Goal: Transaction & Acquisition: Purchase product/service

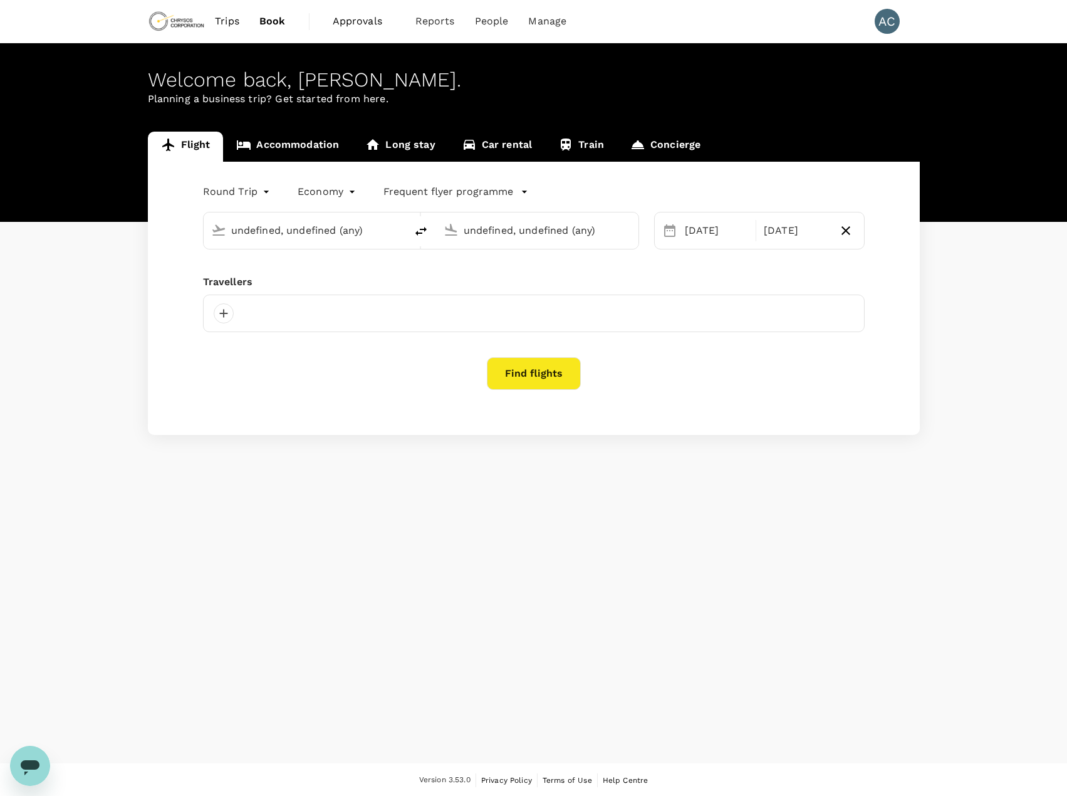
type input "Vancouver Intl (YVR)"
type input "Calgary Intl (YYC)"
type input "Vancouver Intl (YVR)"
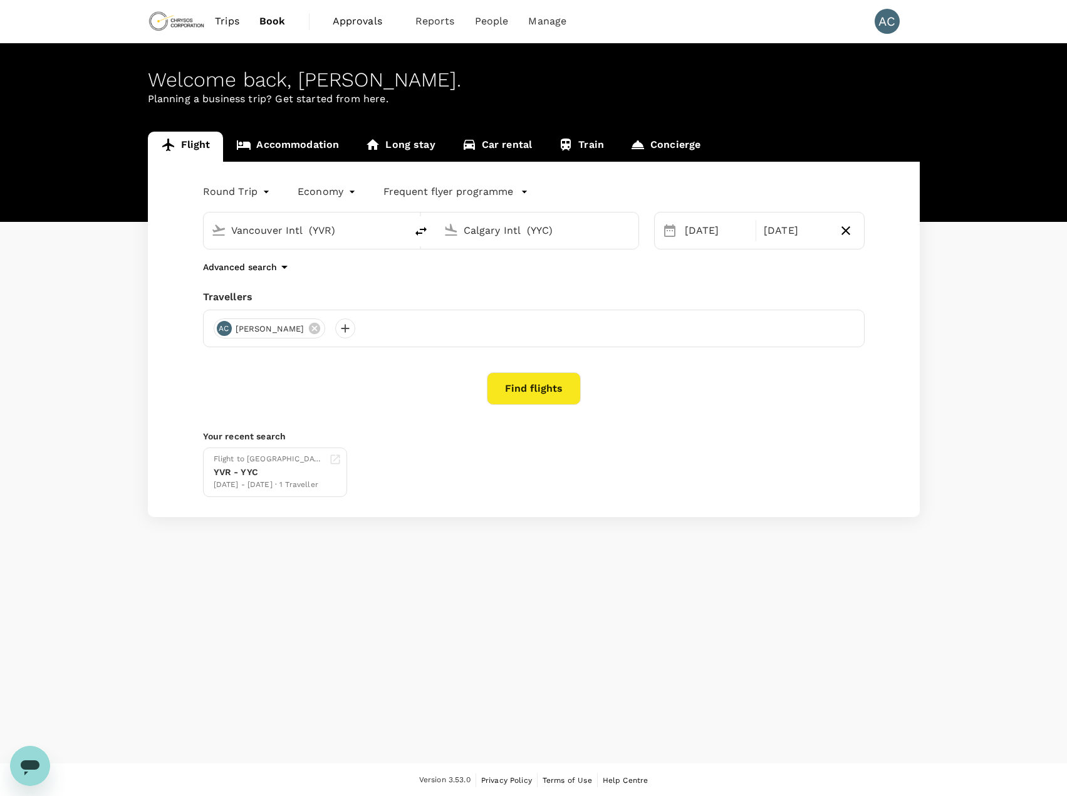
click at [538, 228] on input "Calgary Intl (YYC)" at bounding box center [538, 230] width 148 height 19
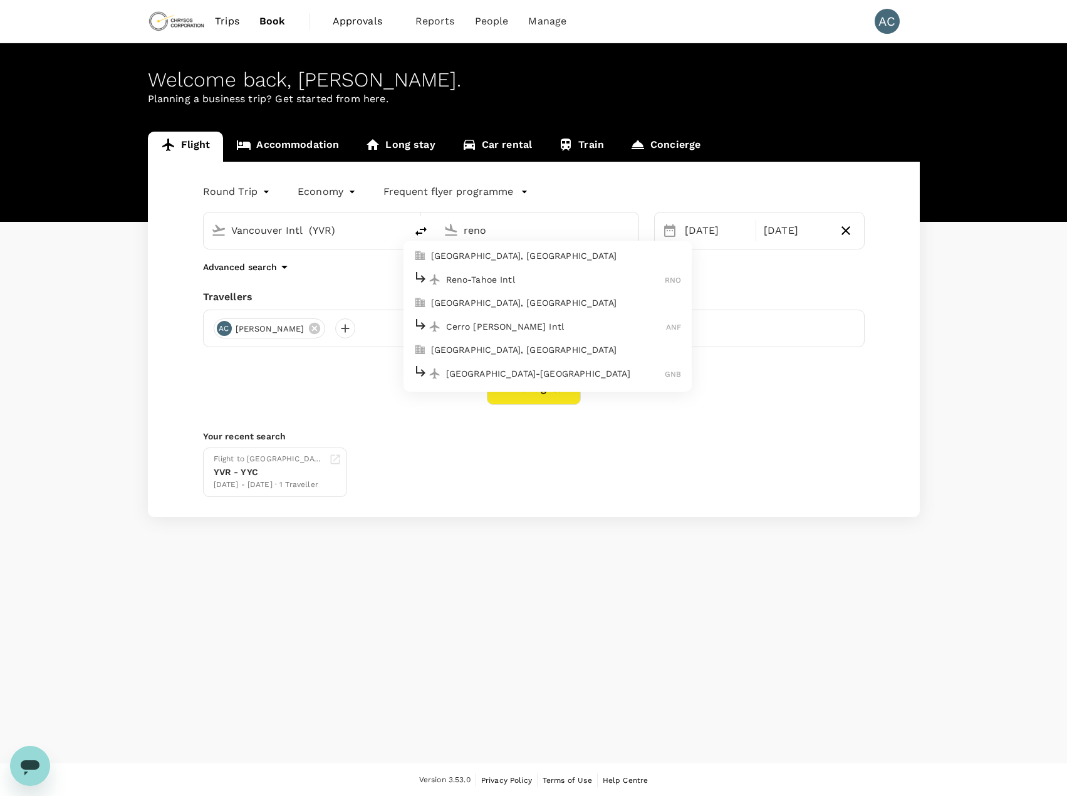
click at [509, 284] on p "Reno-Tahoe Intl" at bounding box center [555, 279] width 219 height 13
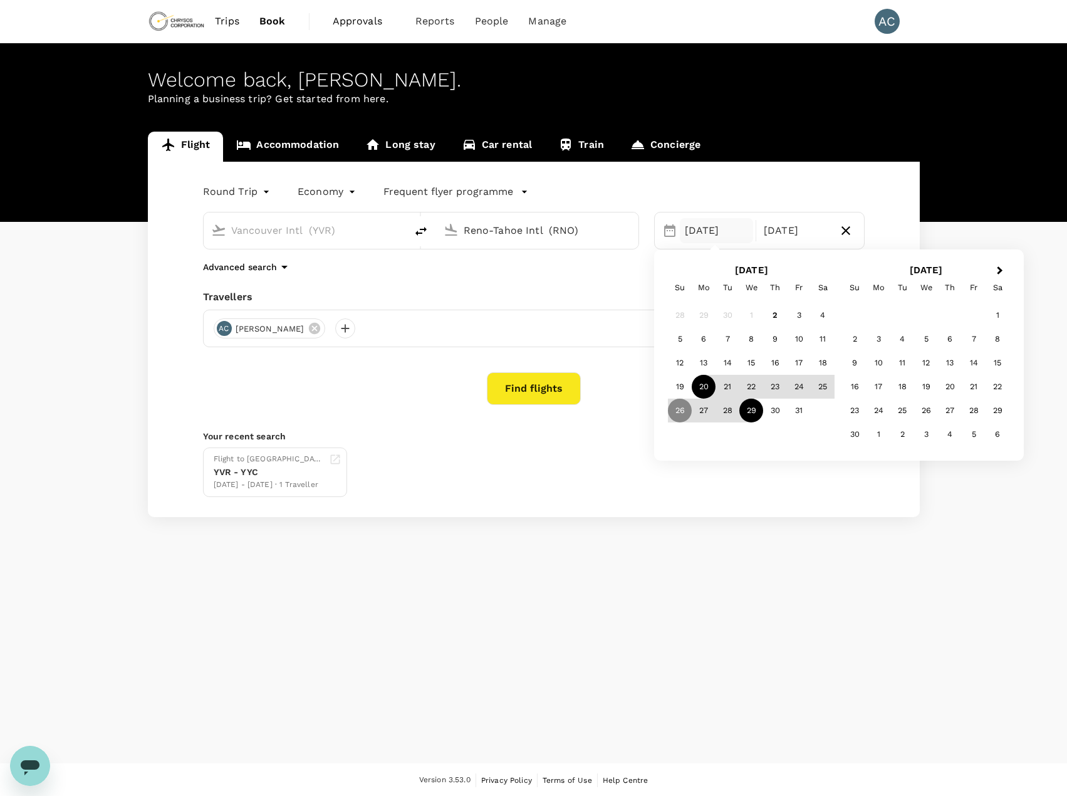
type input "Reno-Tahoe Intl (RNO)"
click at [701, 392] on div "20" at bounding box center [704, 387] width 24 height 24
click at [797, 388] on div "24" at bounding box center [799, 387] width 24 height 24
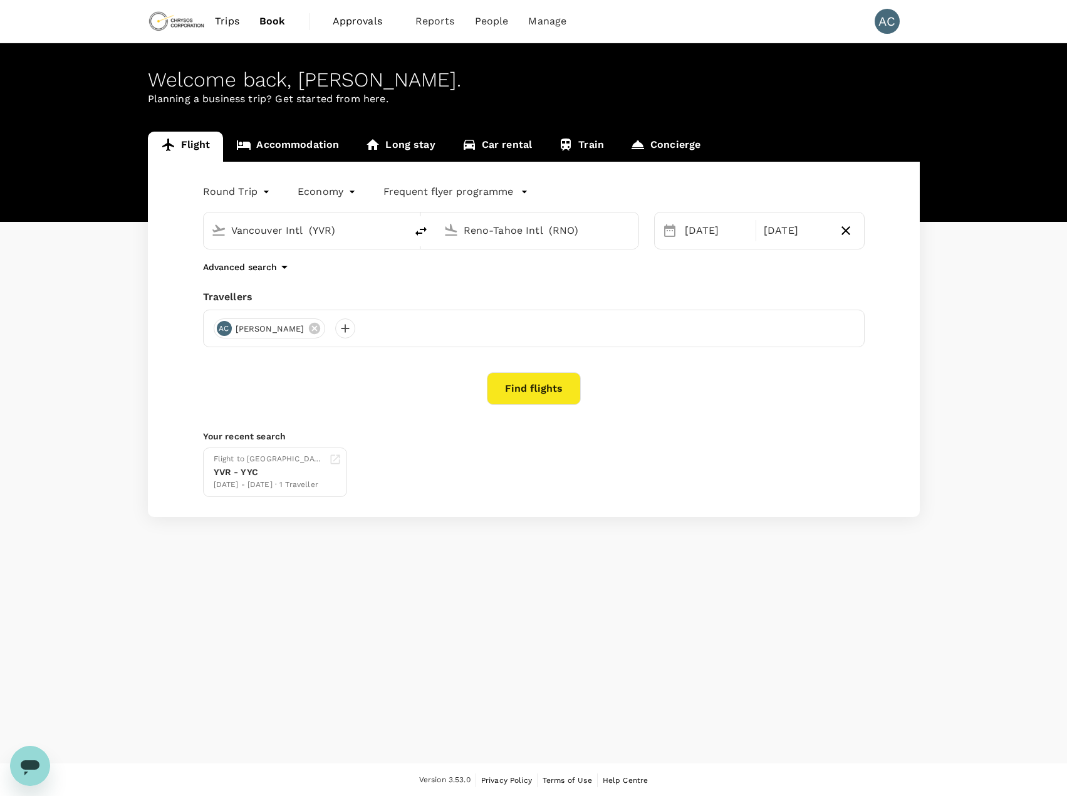
click at [523, 393] on button "Find flights" at bounding box center [534, 388] width 94 height 33
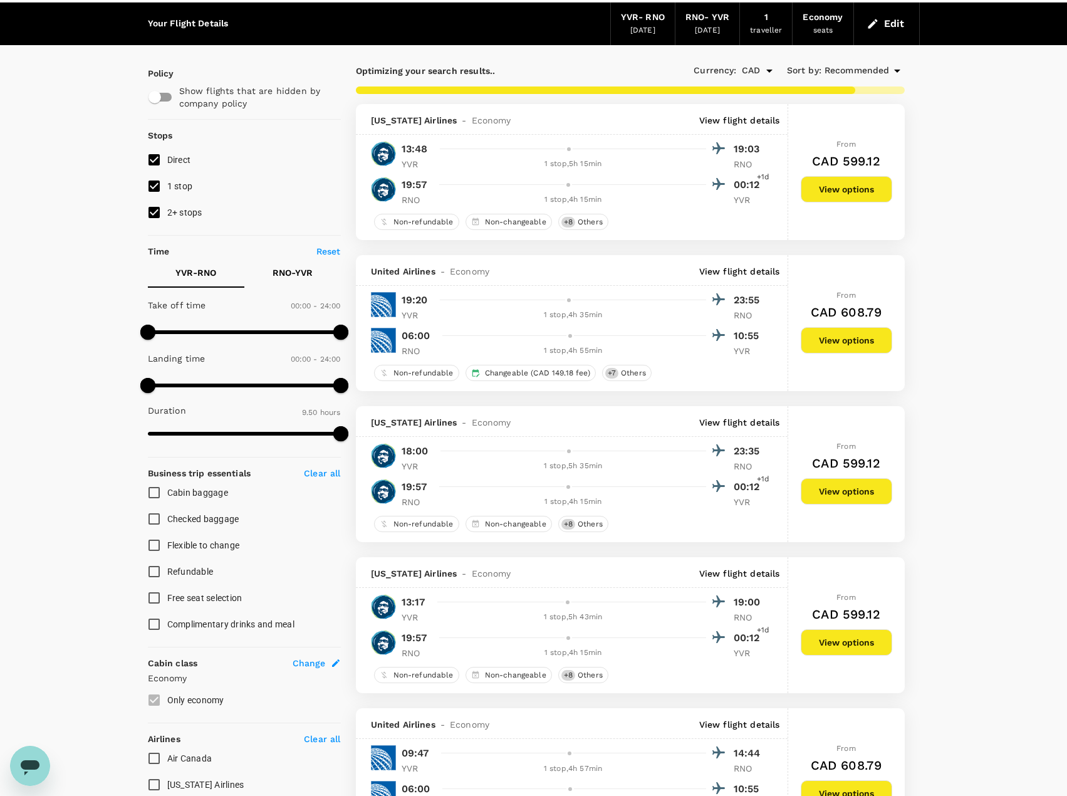
scroll to position [63, 0]
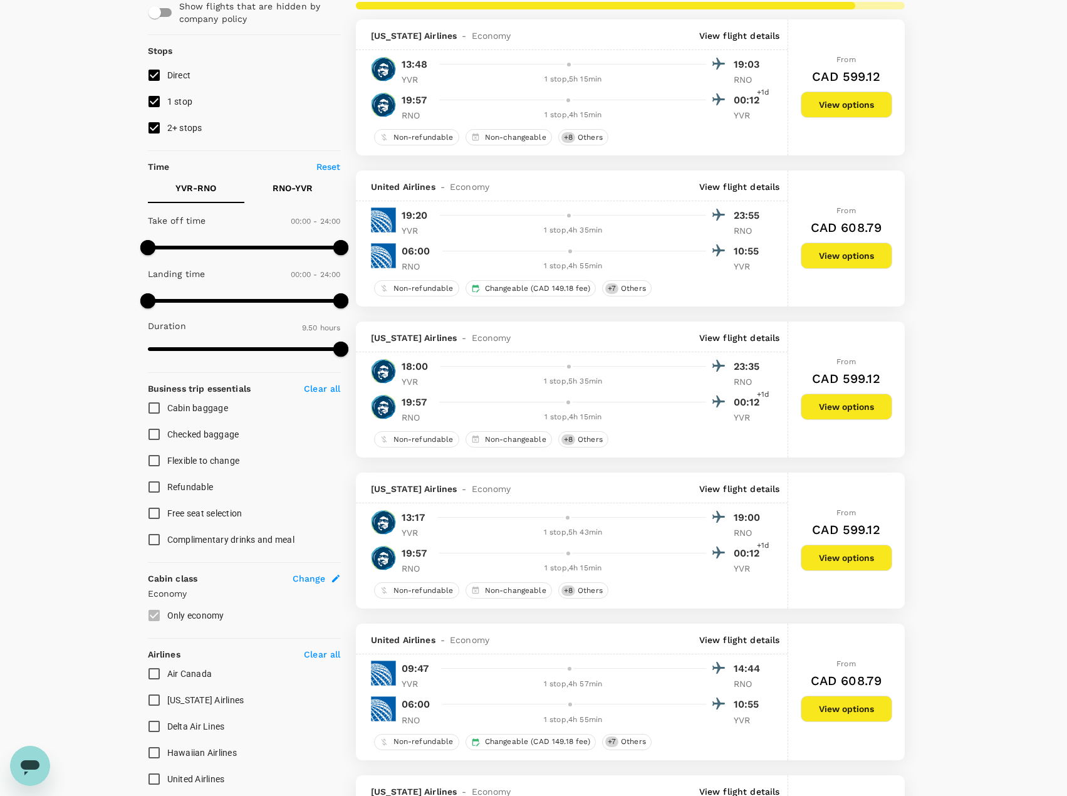
type input "1317"
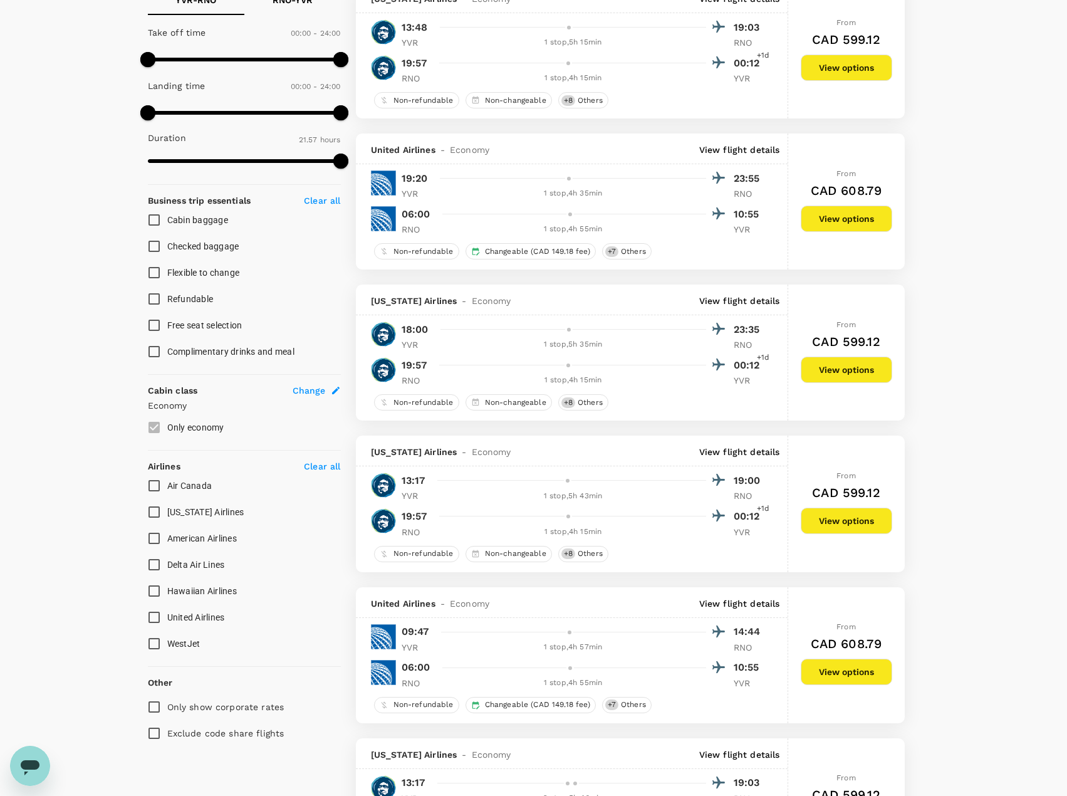
scroll to position [0, 0]
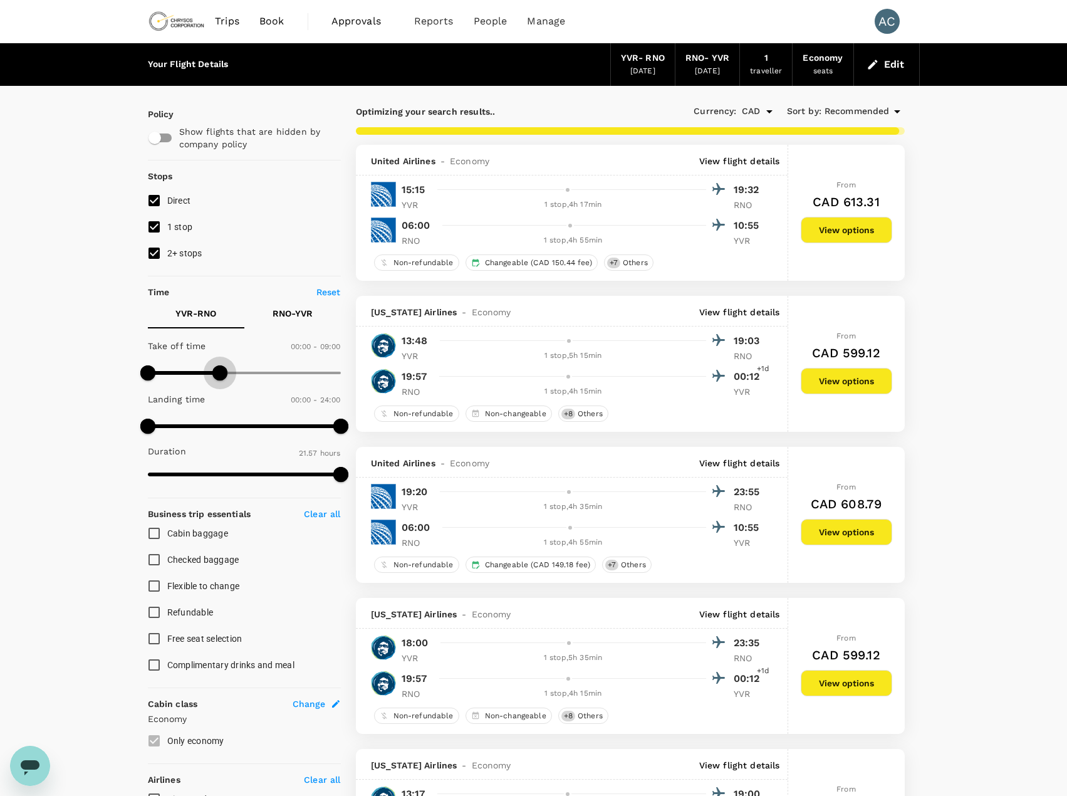
type input "540"
drag, startPoint x: 344, startPoint y: 377, endPoint x: 219, endPoint y: 387, distance: 125.1
click at [219, 387] on div "Take off time 00:00 - 09:00 Landing time 00:00 - 24:00 Duration 21.57 hours" at bounding box center [242, 410] width 198 height 155
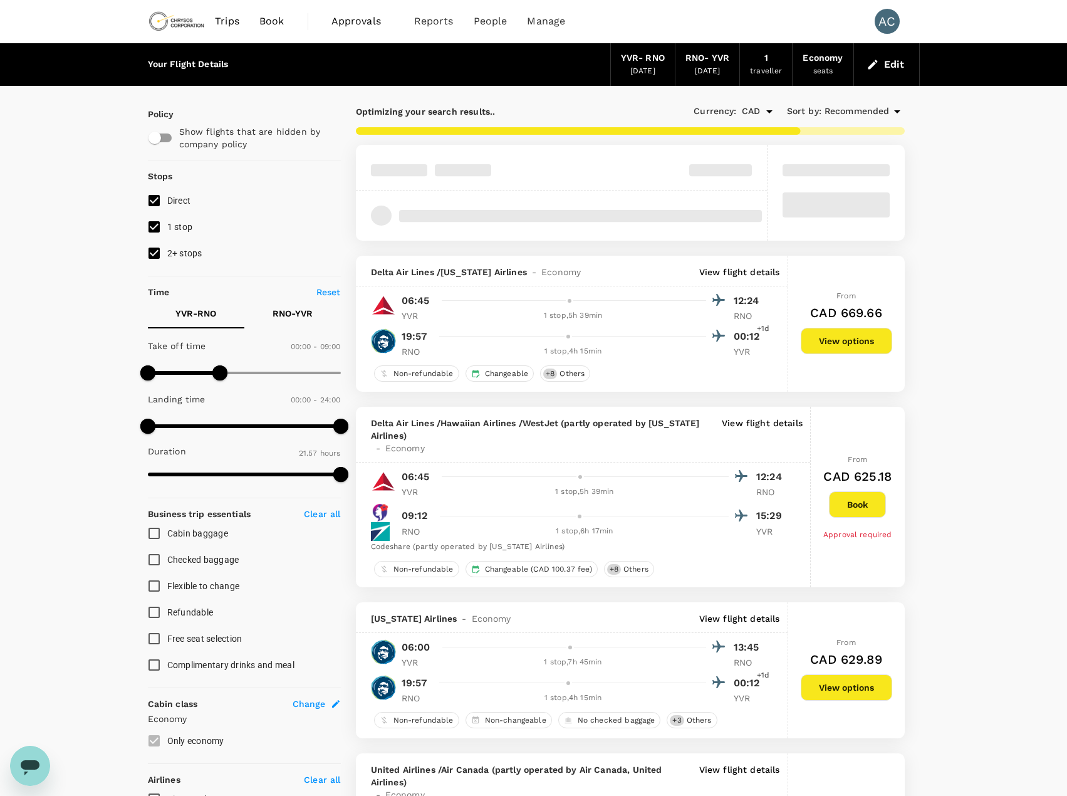
click at [284, 314] on p "RNO - YVR" at bounding box center [293, 313] width 40 height 13
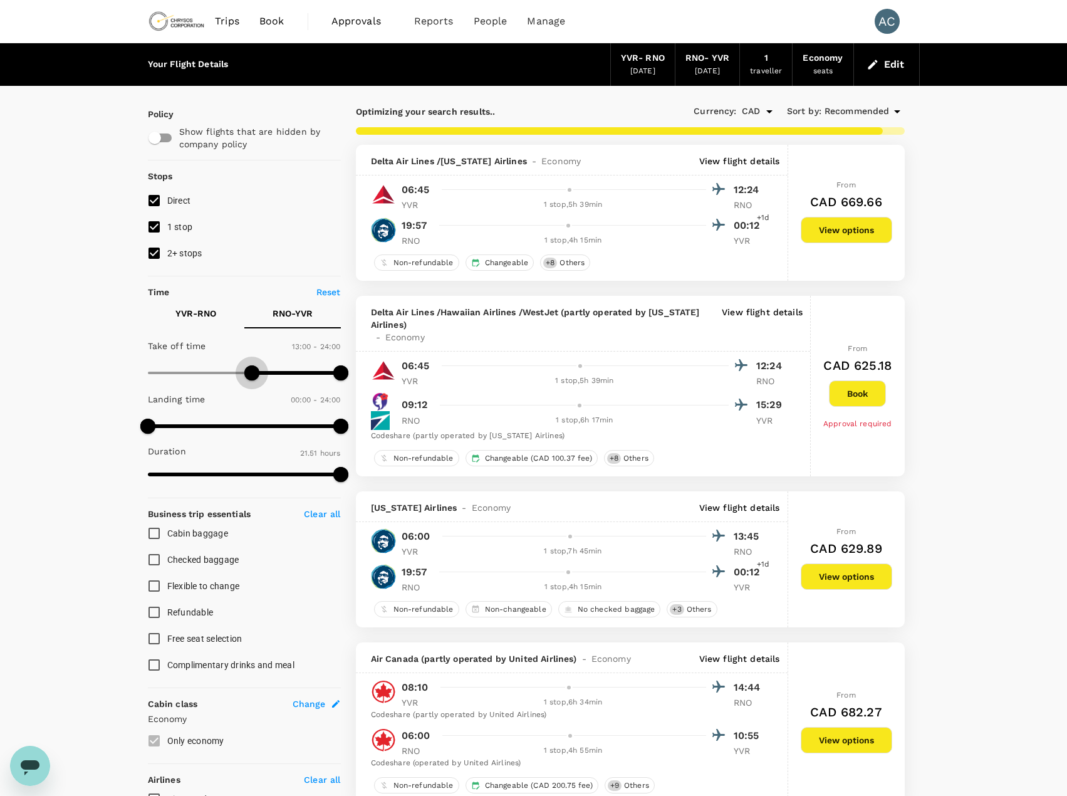
type input "840"
drag, startPoint x: 150, startPoint y: 375, endPoint x: 259, endPoint y: 373, distance: 109.0
click at [259, 373] on span at bounding box center [259, 372] width 15 height 15
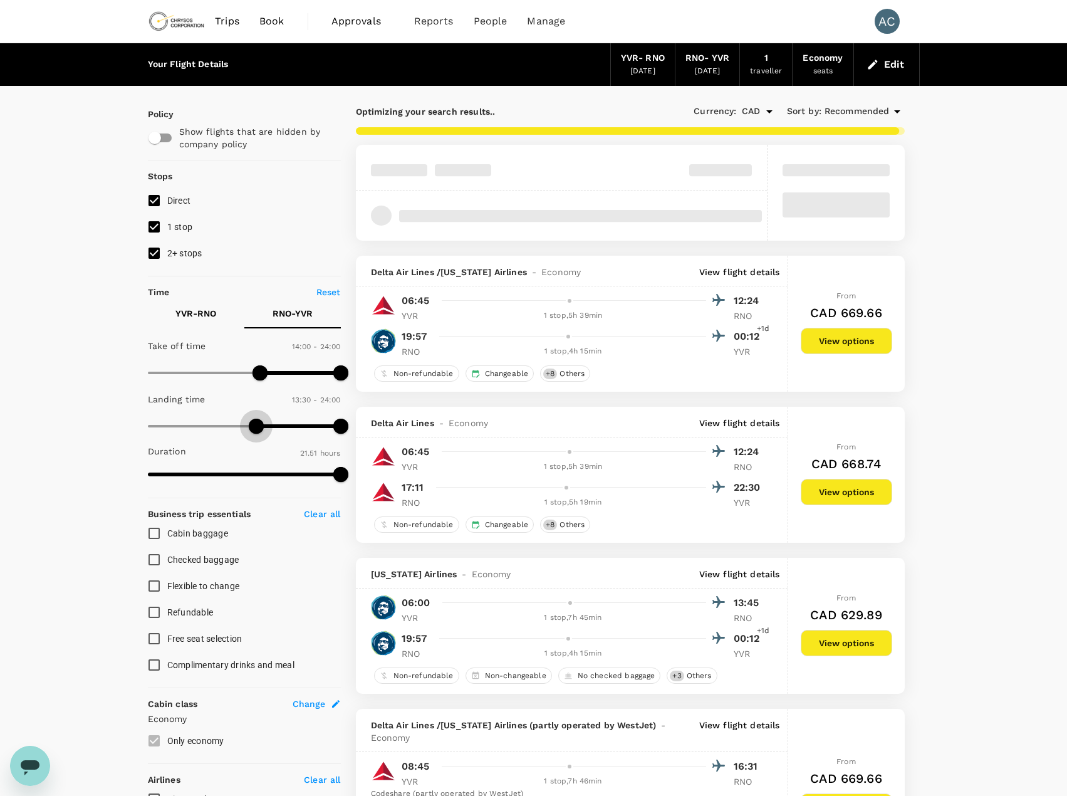
type input "840"
drag, startPoint x: 149, startPoint y: 425, endPoint x: 260, endPoint y: 423, distance: 110.9
click at [260, 423] on span at bounding box center [259, 425] width 15 height 15
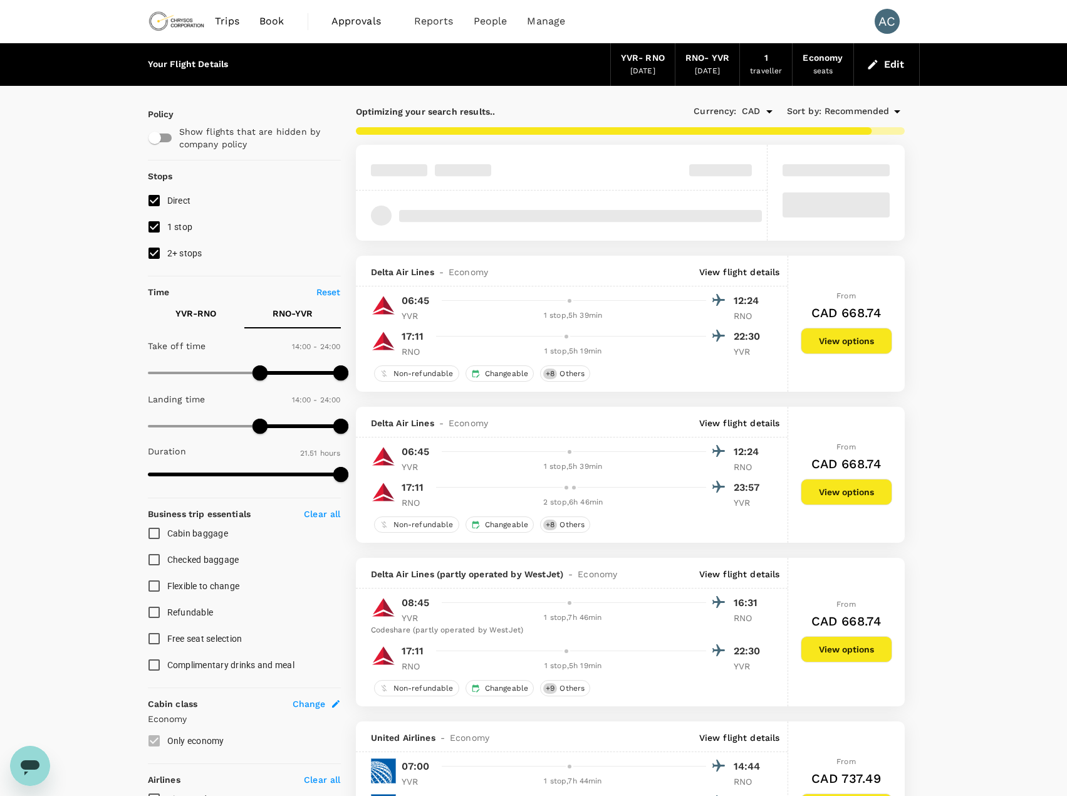
click at [205, 317] on p "YVR - RNO" at bounding box center [195, 313] width 41 height 13
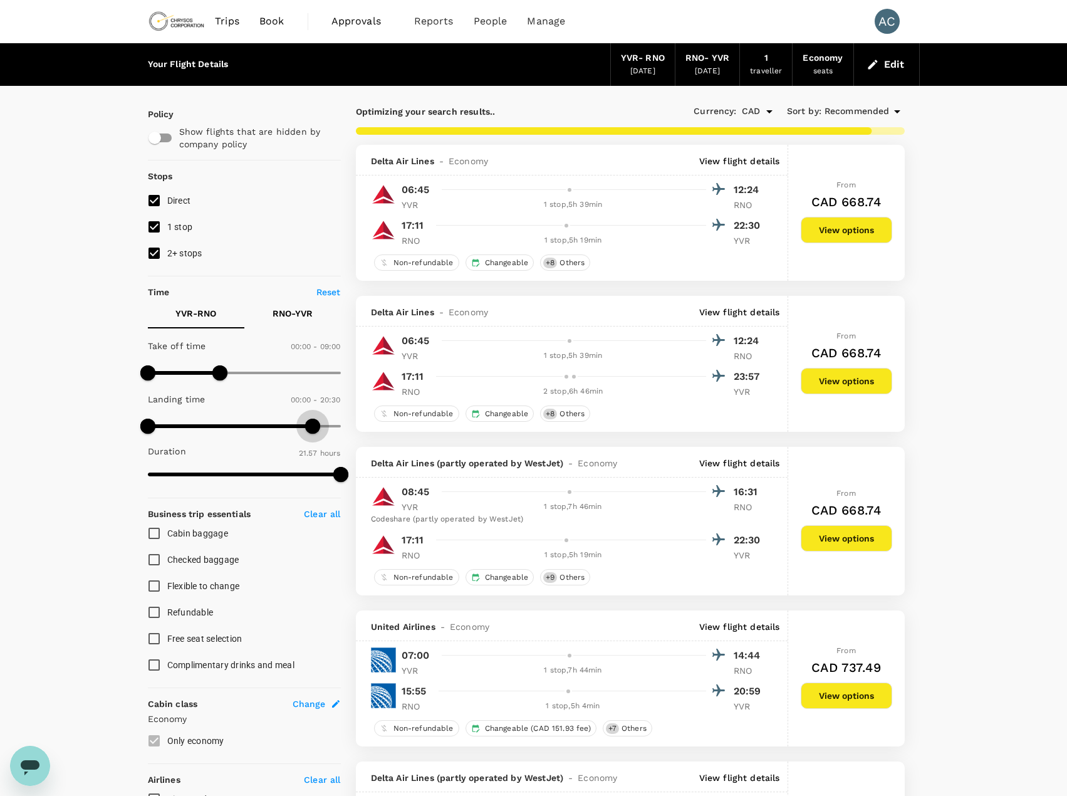
type input "1200"
drag, startPoint x: 338, startPoint y: 425, endPoint x: 310, endPoint y: 425, distance: 28.2
click at [310, 425] on span at bounding box center [308, 425] width 15 height 15
type input "390"
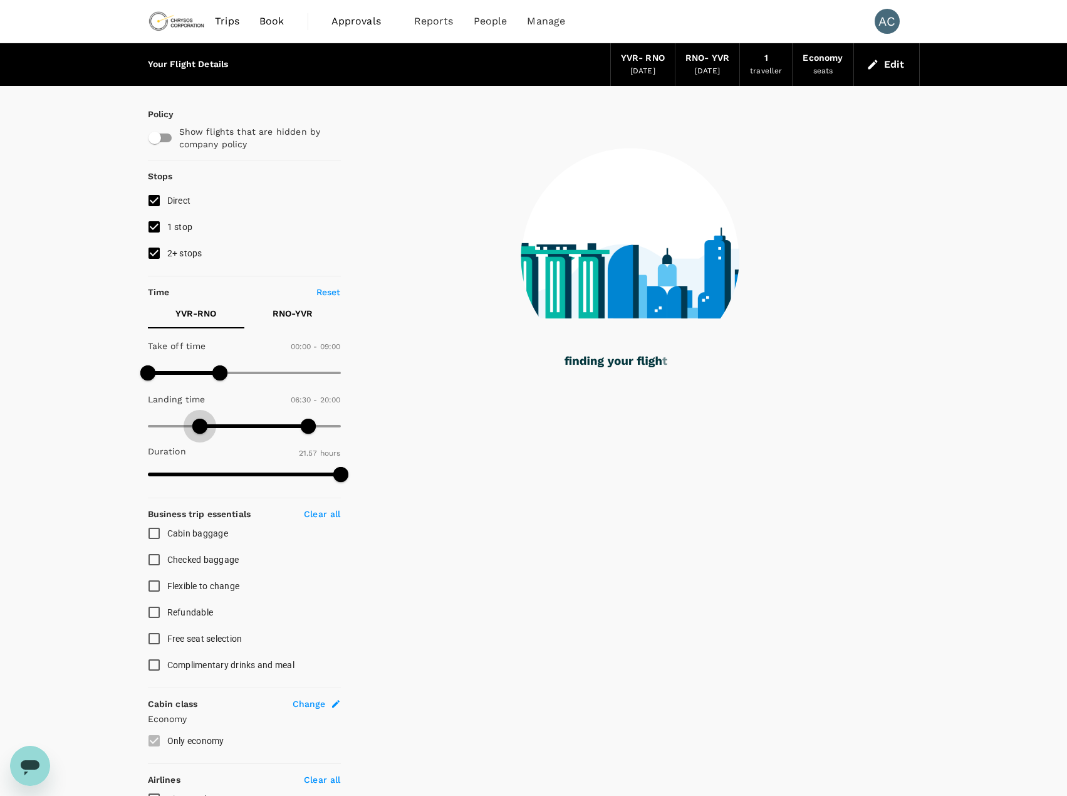
drag, startPoint x: 142, startPoint y: 428, endPoint x: 199, endPoint y: 427, distance: 56.4
click at [199, 427] on span at bounding box center [199, 425] width 15 height 15
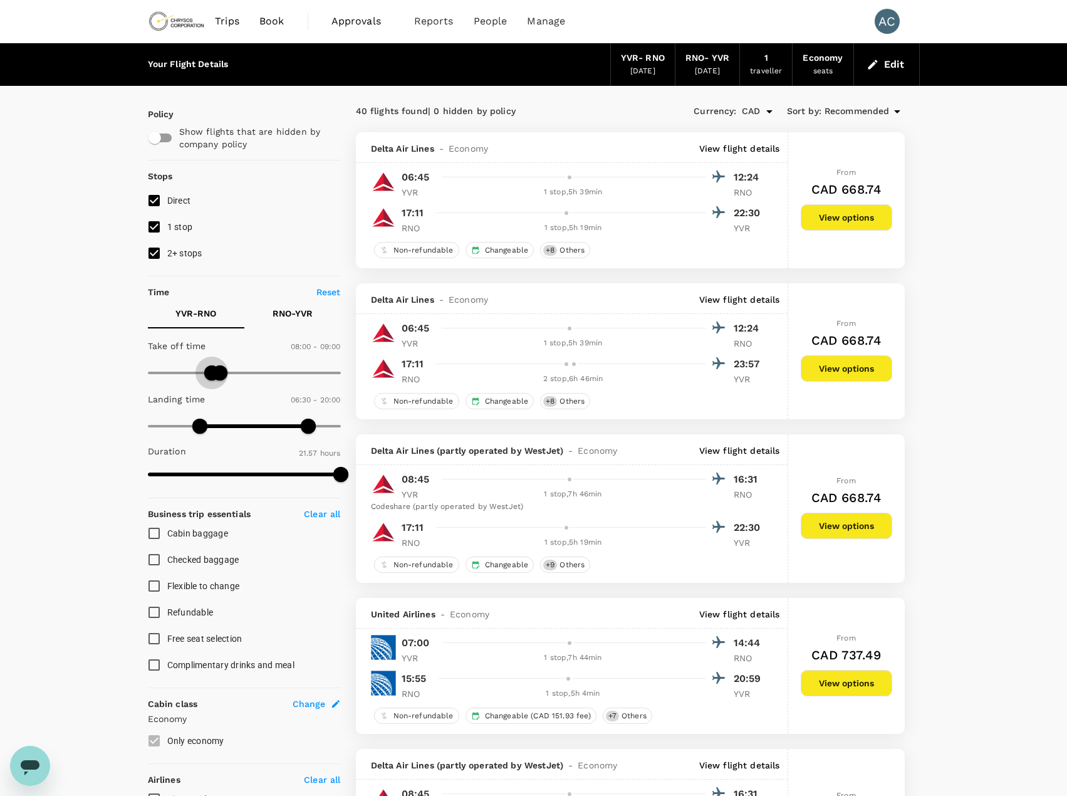
type input "450"
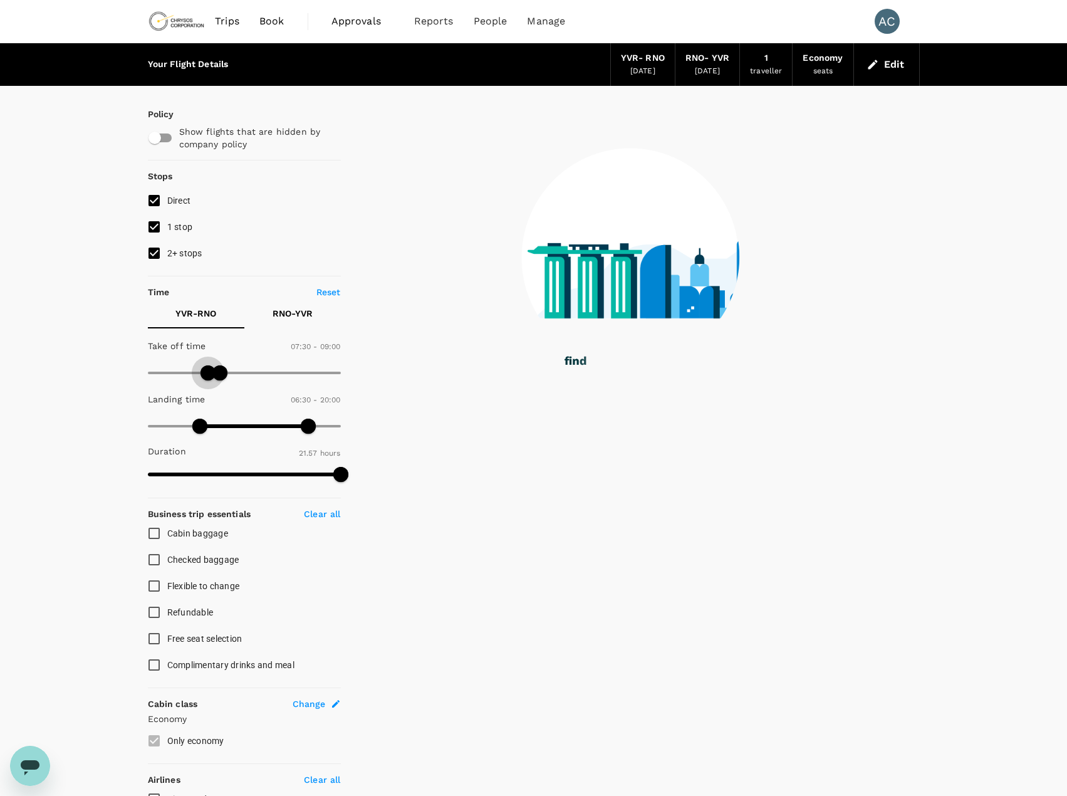
drag, startPoint x: 148, startPoint y: 376, endPoint x: 207, endPoint y: 384, distance: 59.4
click at [207, 380] on span at bounding box center [207, 372] width 15 height 15
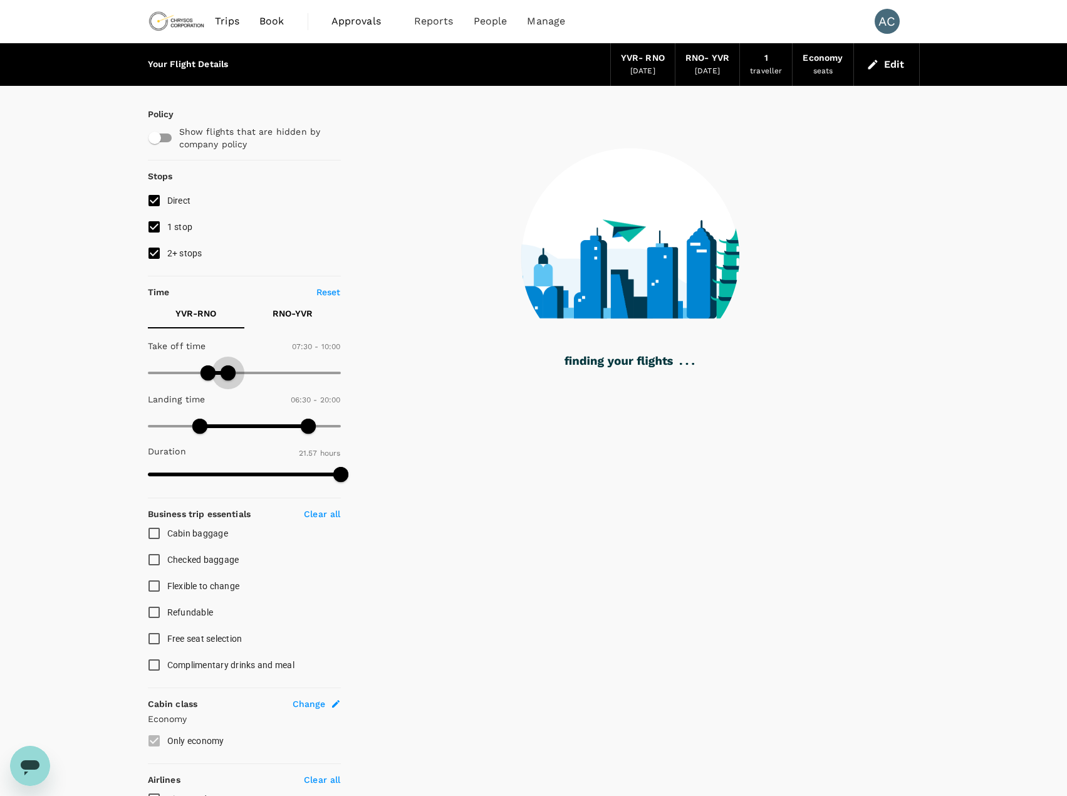
type input "630"
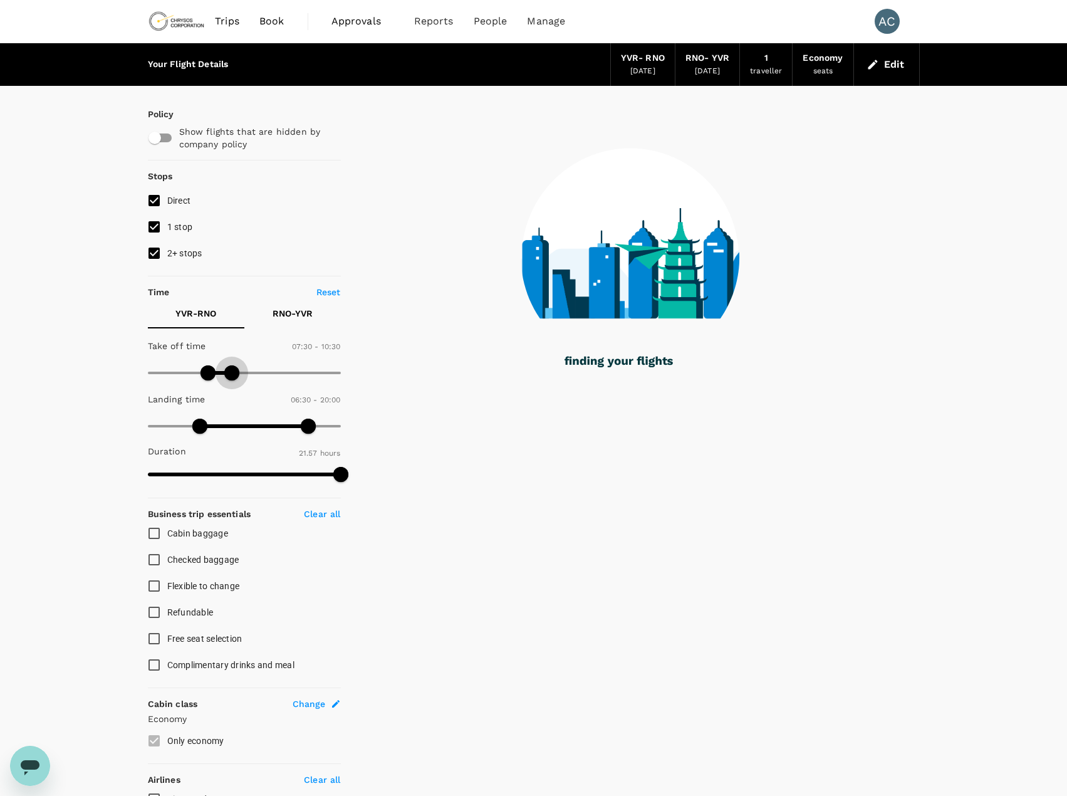
drag, startPoint x: 222, startPoint y: 371, endPoint x: 232, endPoint y: 373, distance: 9.6
click at [232, 373] on span at bounding box center [231, 372] width 15 height 15
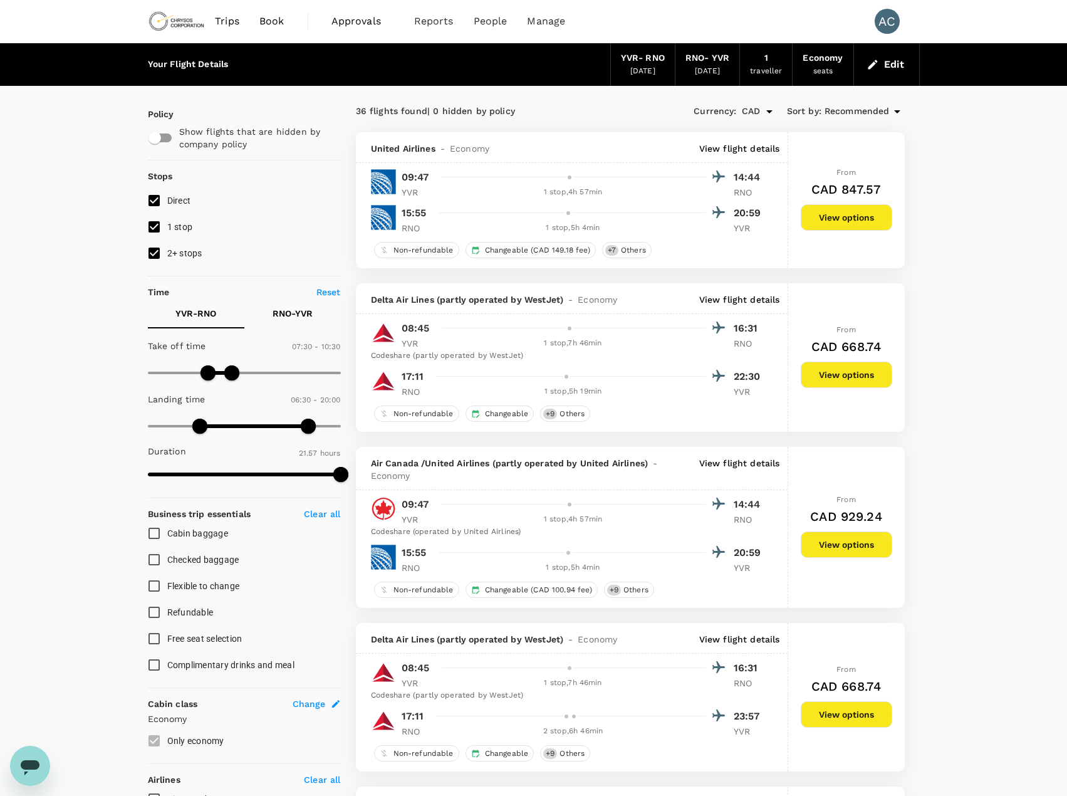
click at [873, 551] on button "View options" at bounding box center [846, 544] width 91 height 26
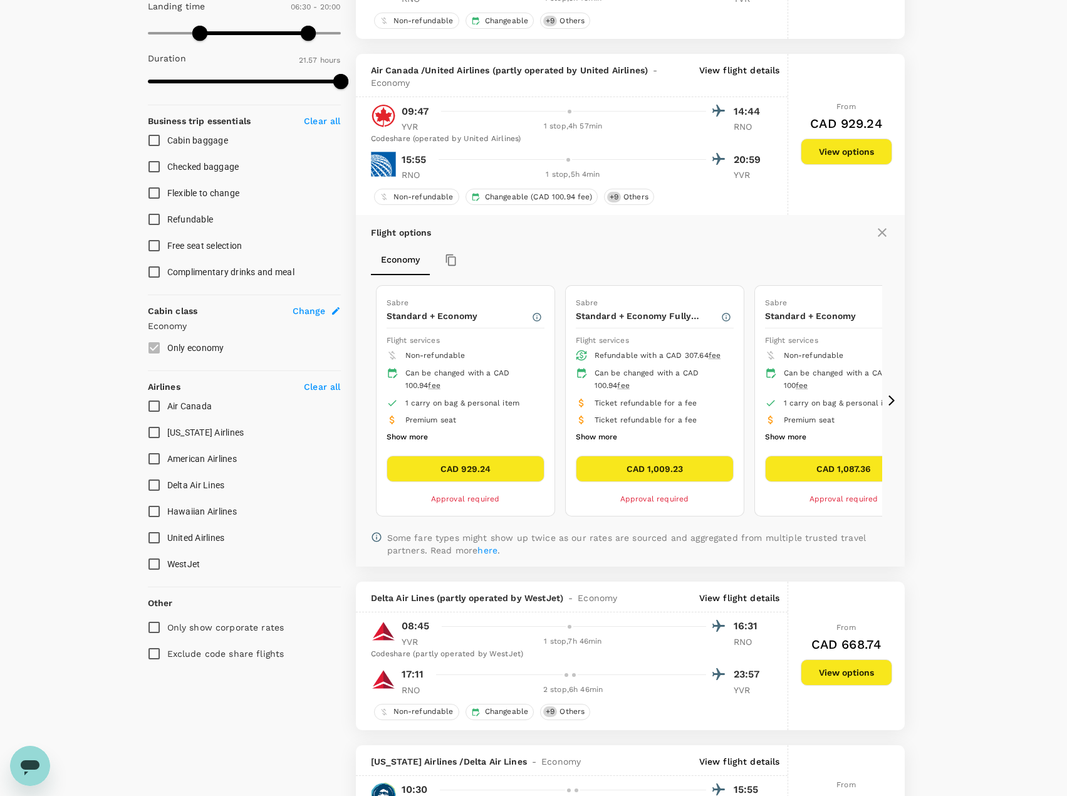
scroll to position [447, 0]
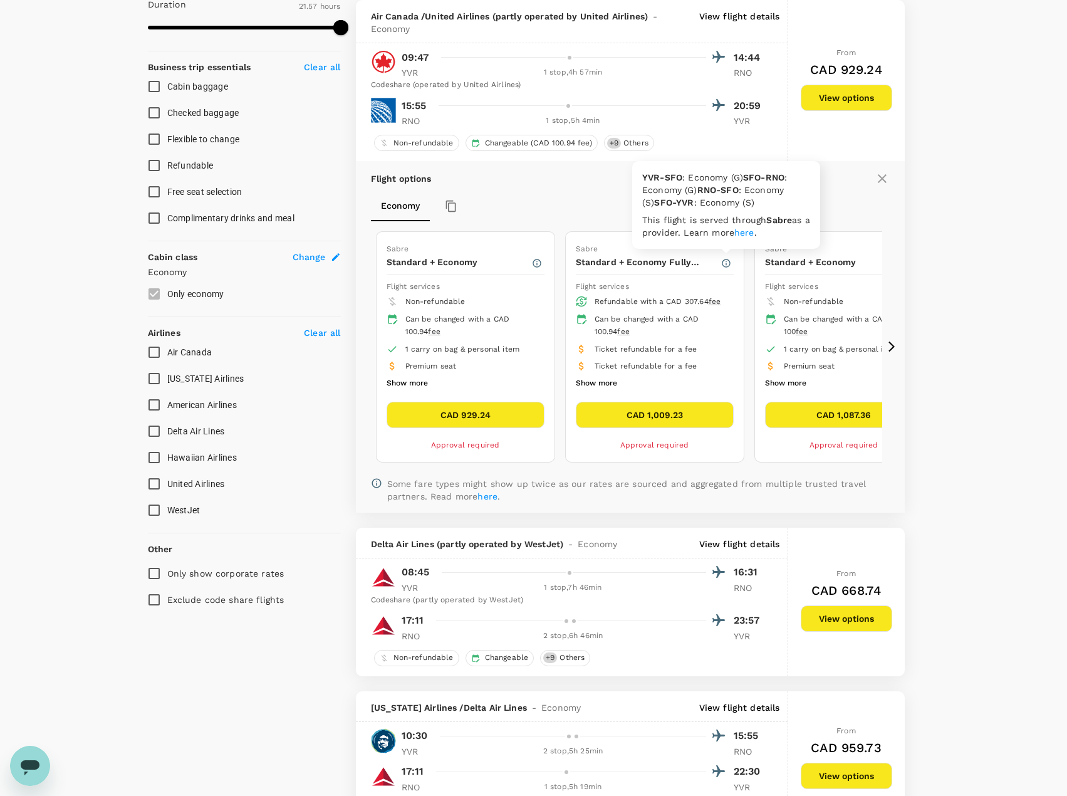
click at [727, 264] on icon "button" at bounding box center [726, 263] width 10 height 10
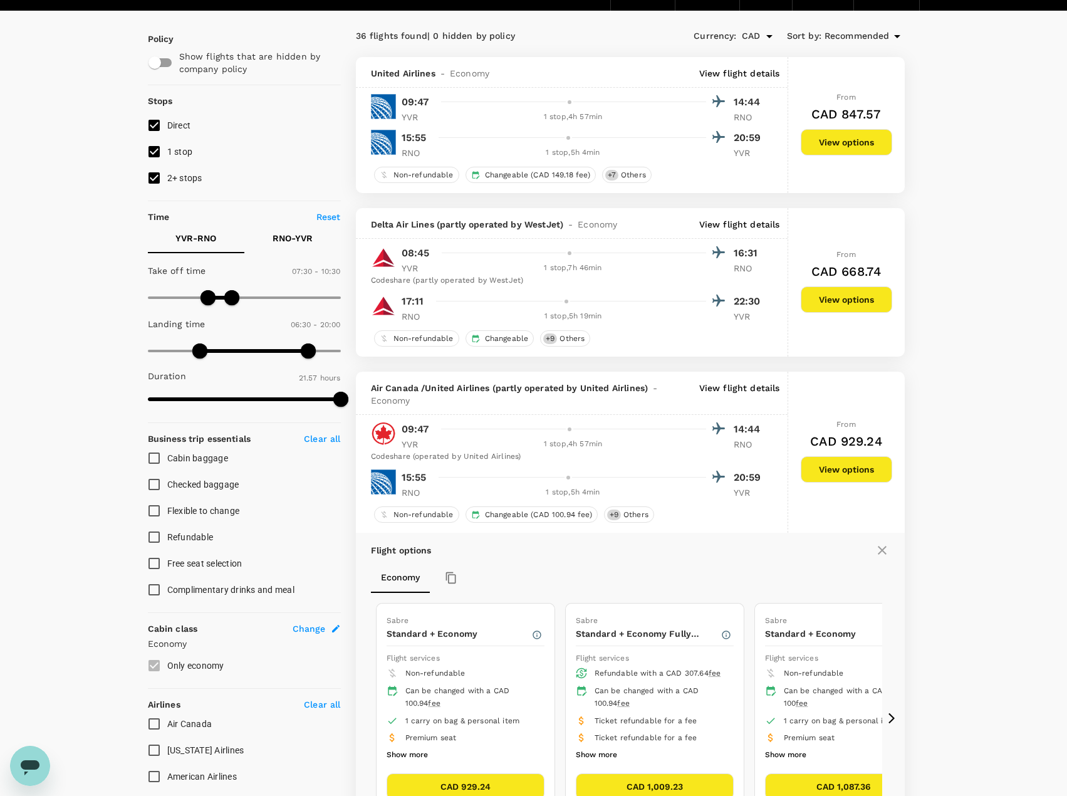
scroll to position [8, 0]
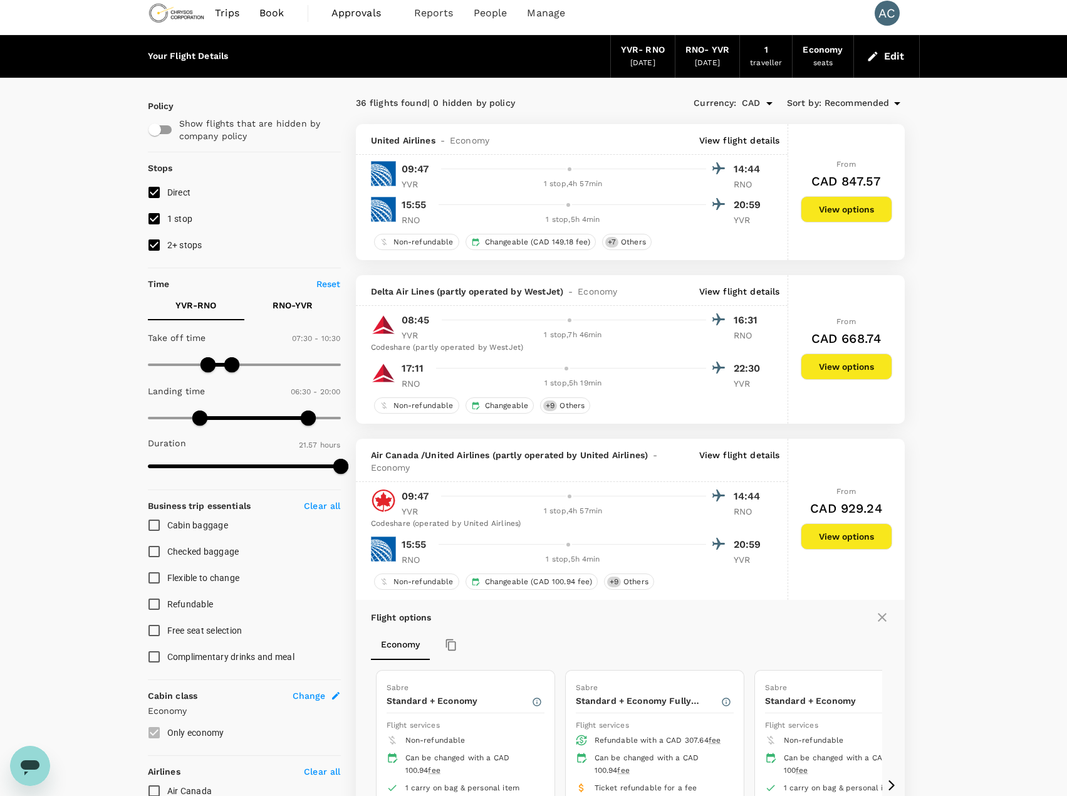
click at [844, 369] on button "View options" at bounding box center [846, 366] width 91 height 26
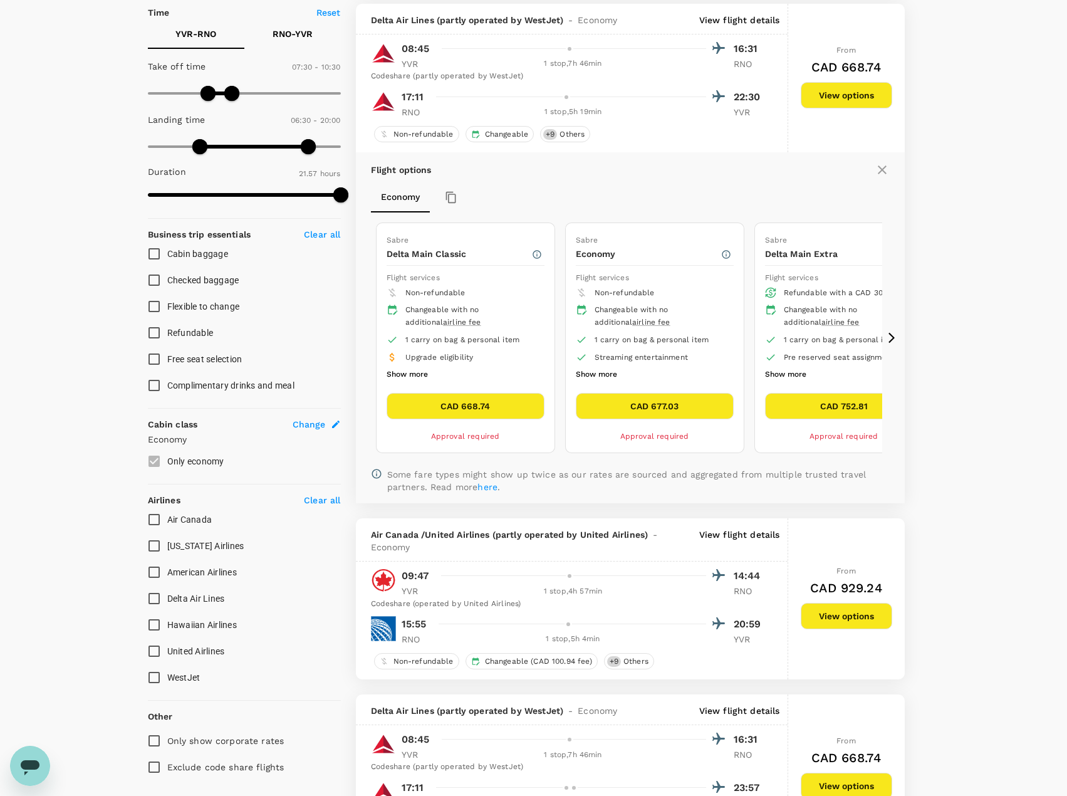
scroll to position [283, 0]
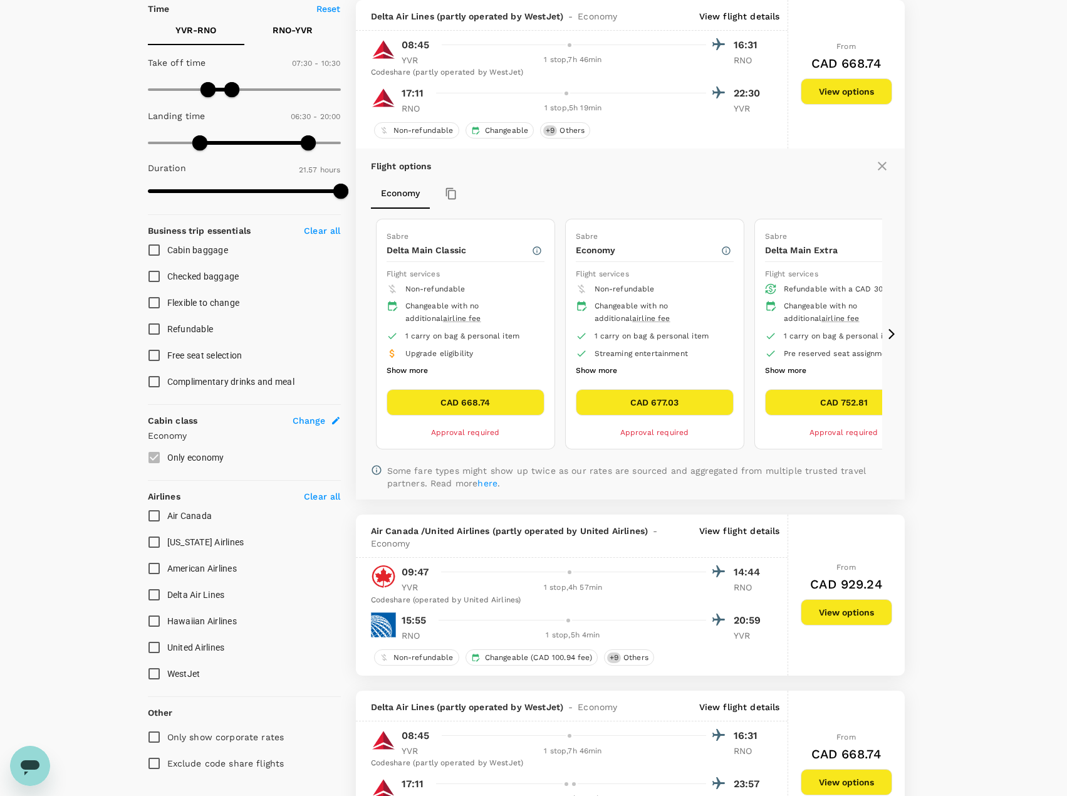
click at [881, 163] on icon at bounding box center [882, 165] width 15 height 15
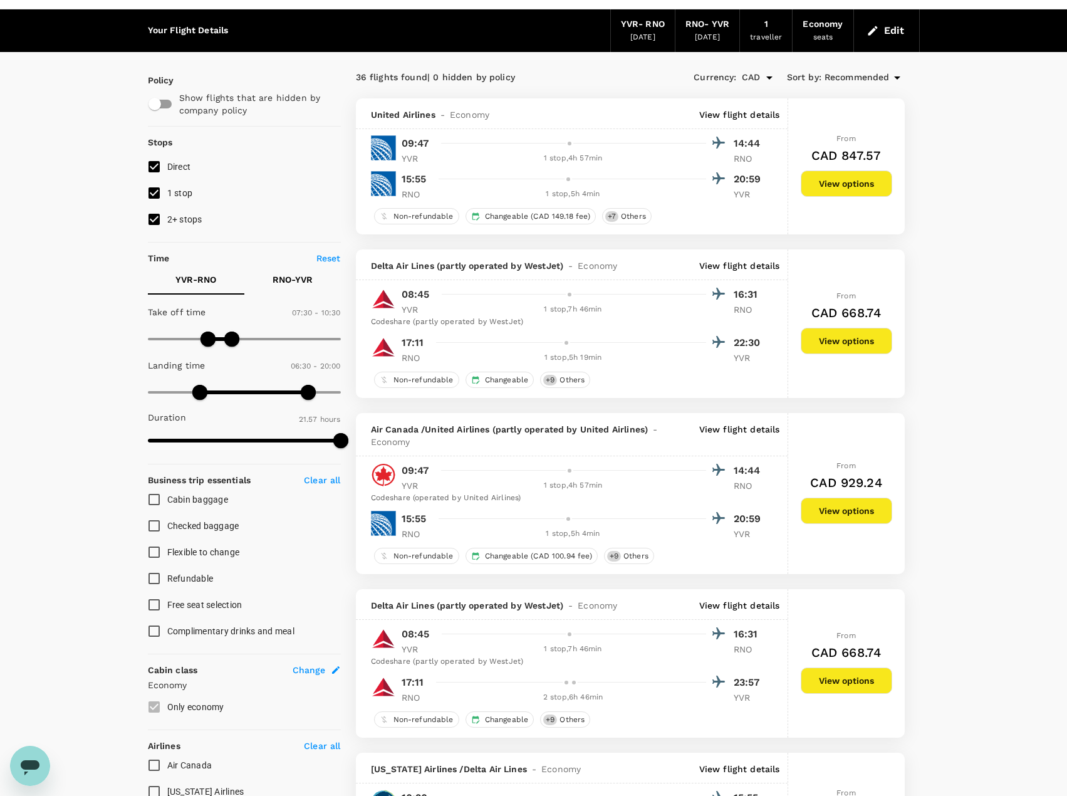
scroll to position [33, 0]
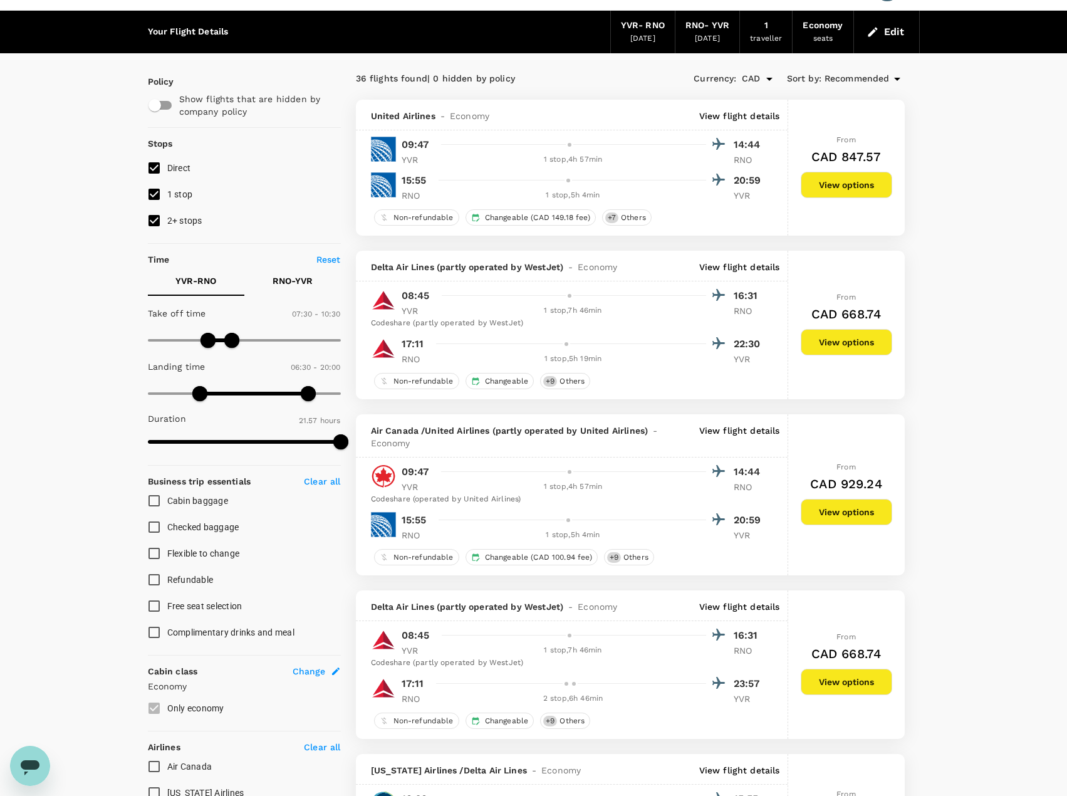
click at [849, 519] on button "View options" at bounding box center [846, 512] width 91 height 26
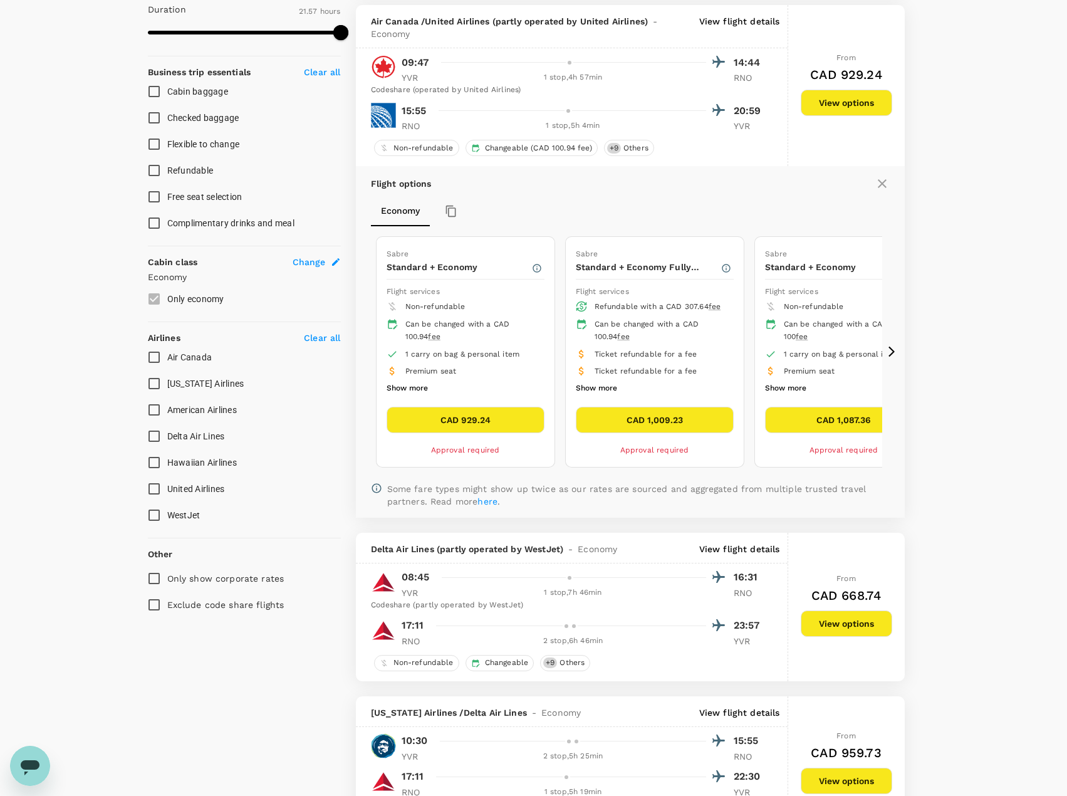
scroll to position [447, 0]
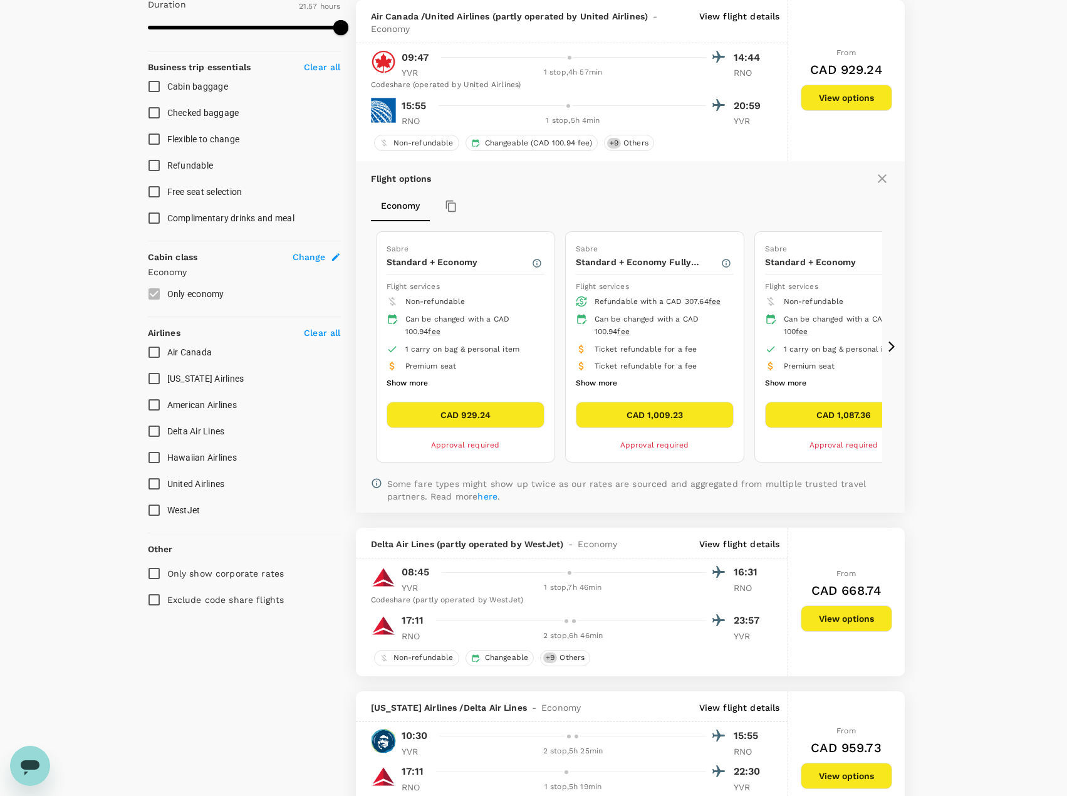
click at [416, 369] on span "Premium seat" at bounding box center [430, 365] width 51 height 9
click at [415, 382] on button "Show more" at bounding box center [407, 383] width 41 height 16
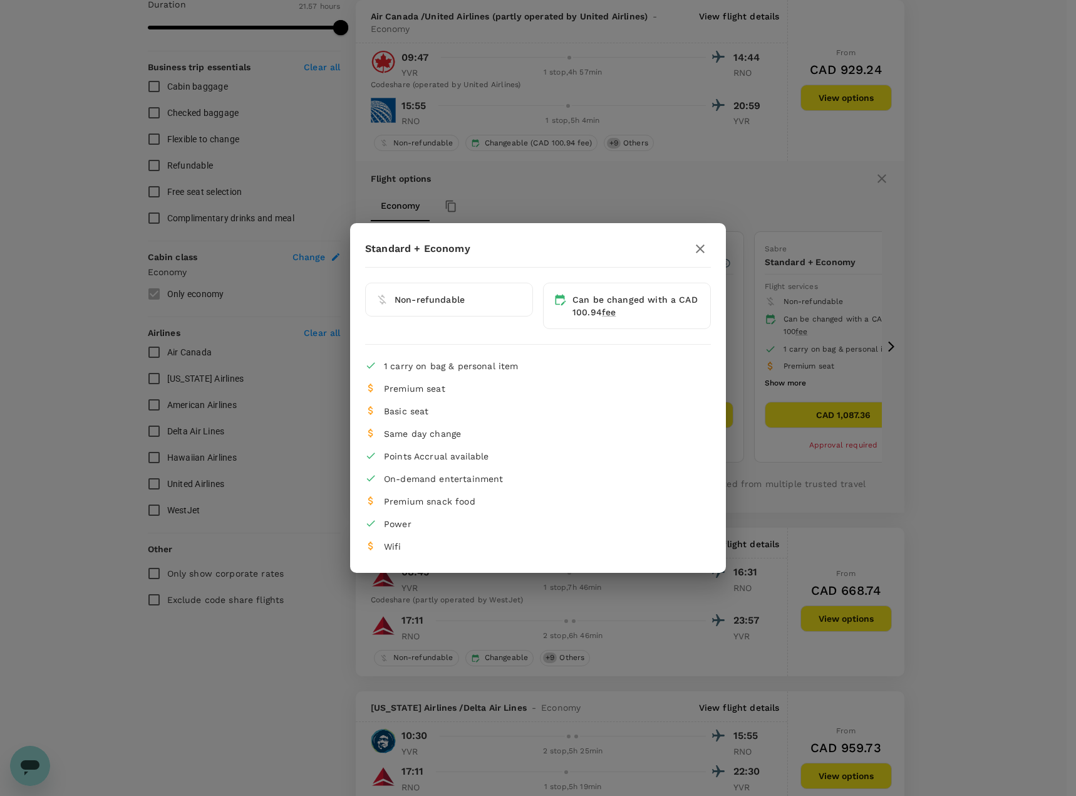
click at [704, 249] on icon "button" at bounding box center [700, 248] width 15 height 15
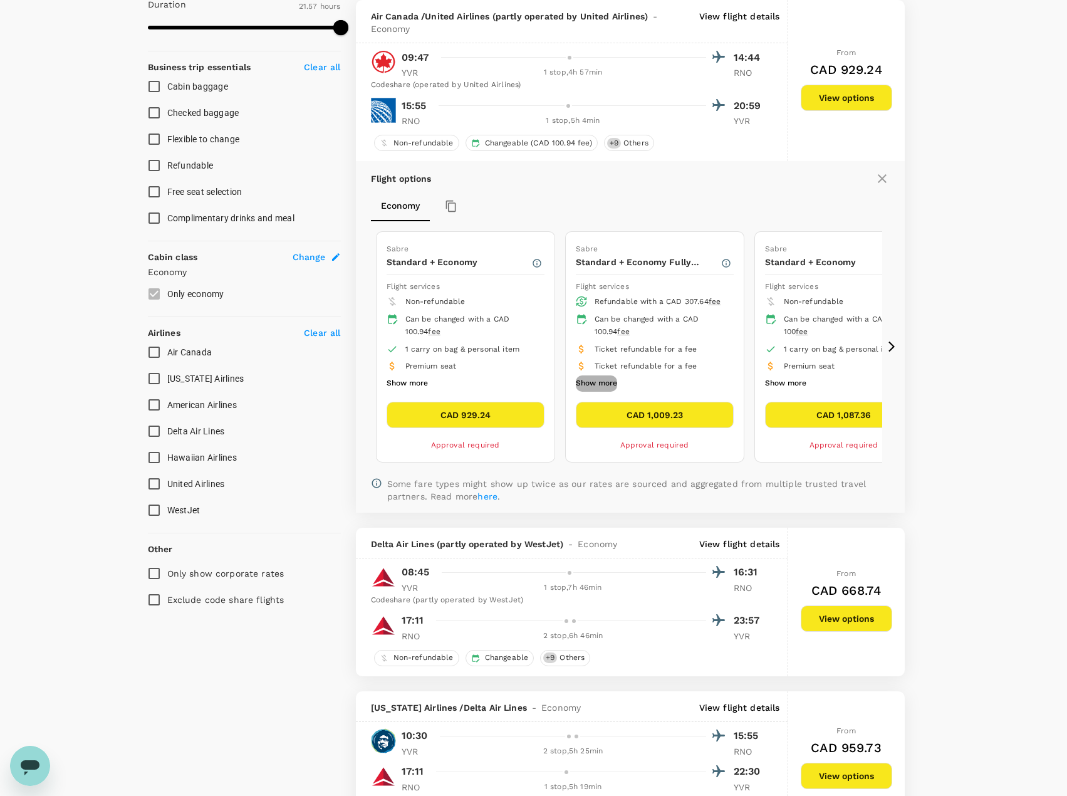
click at [608, 378] on button "Show more" at bounding box center [596, 383] width 41 height 16
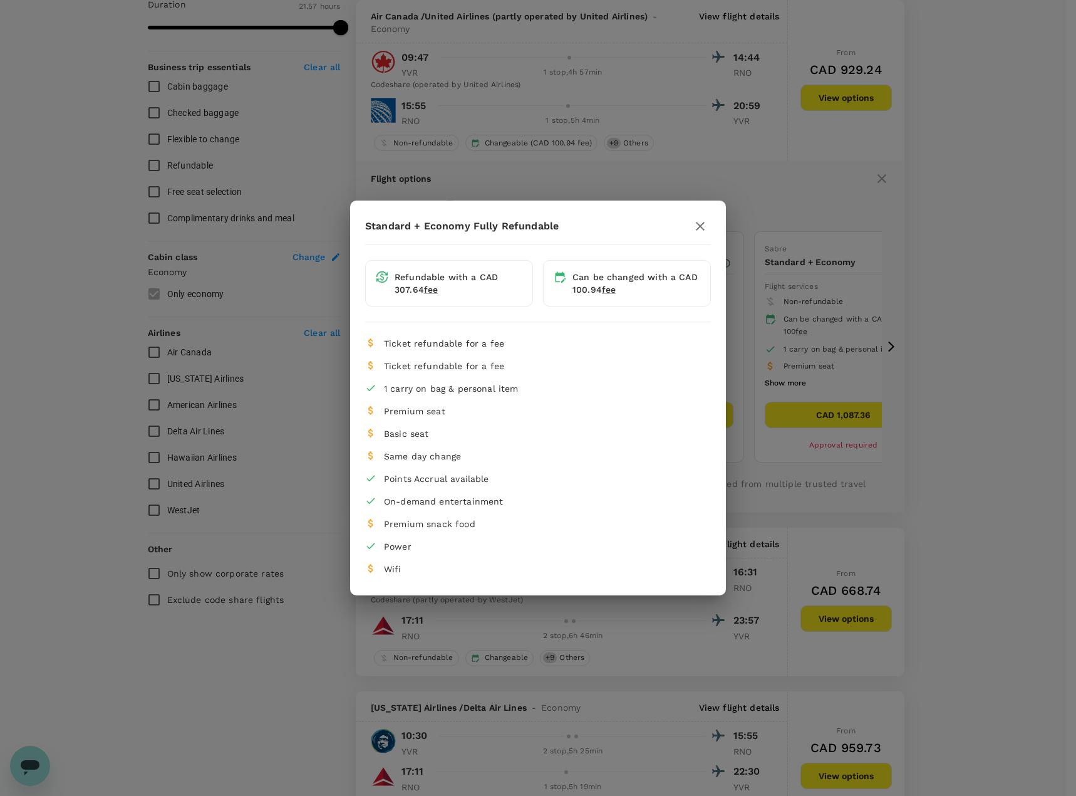
click at [697, 225] on icon "button" at bounding box center [700, 226] width 15 height 15
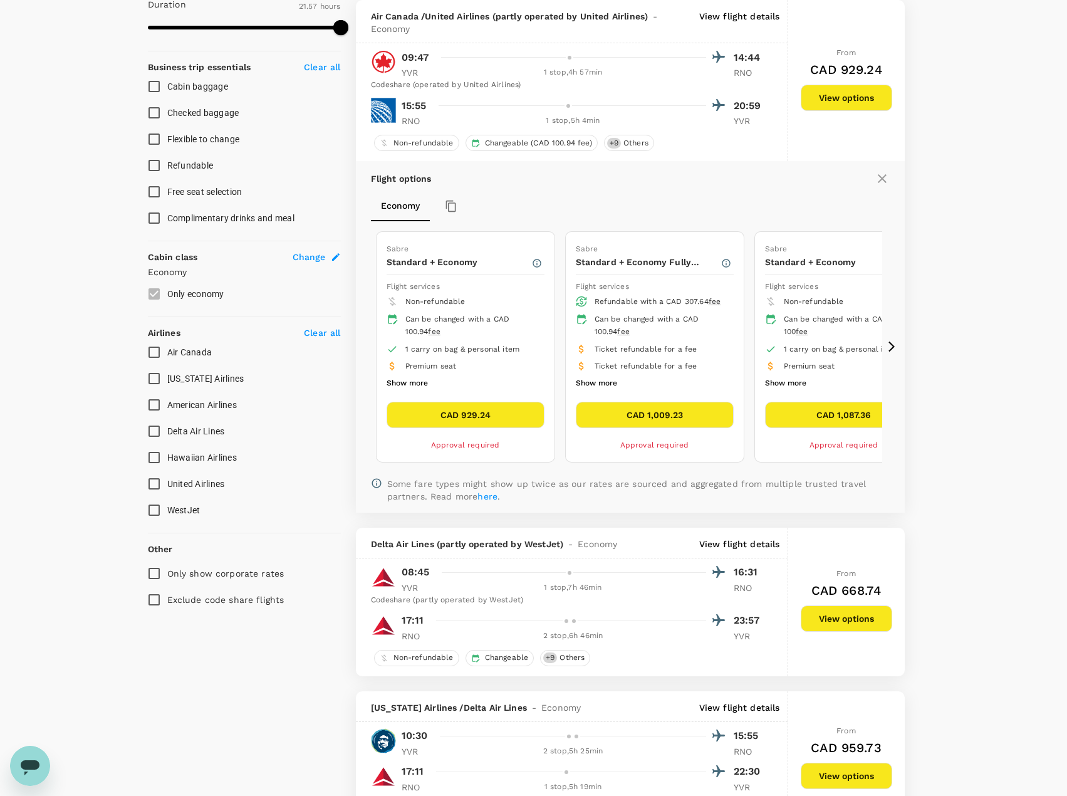
click at [419, 388] on button "Show more" at bounding box center [407, 383] width 41 height 16
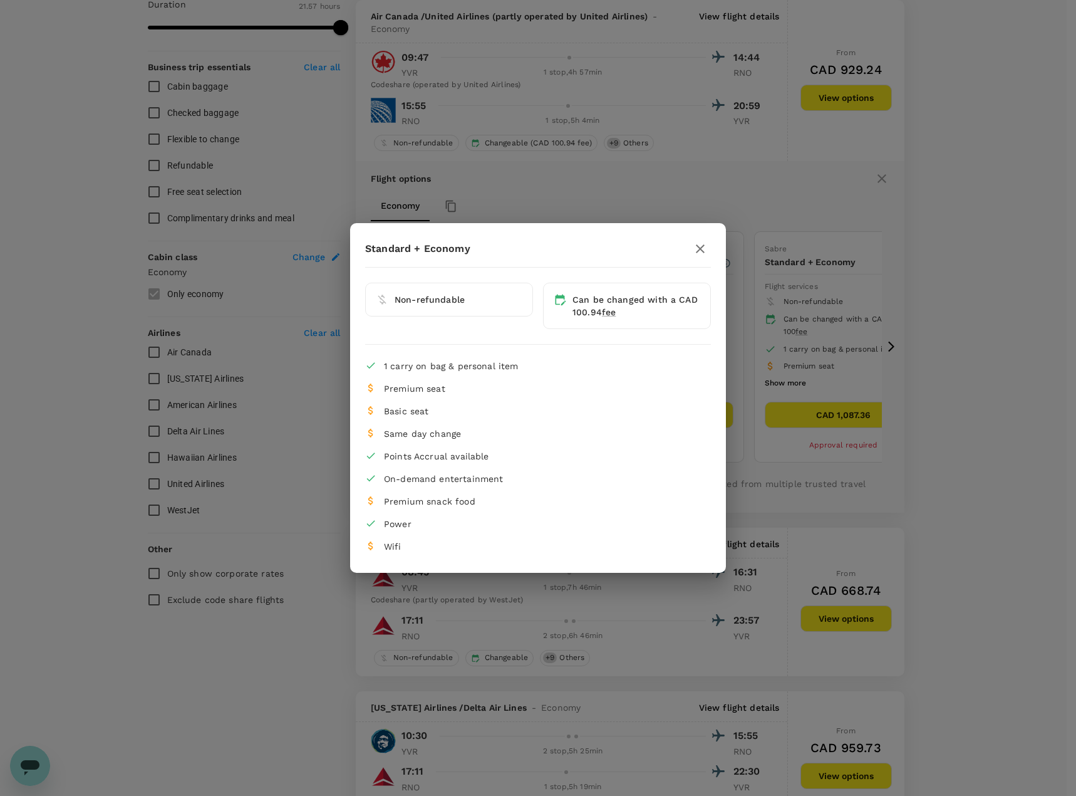
click at [705, 246] on icon "button" at bounding box center [700, 248] width 15 height 15
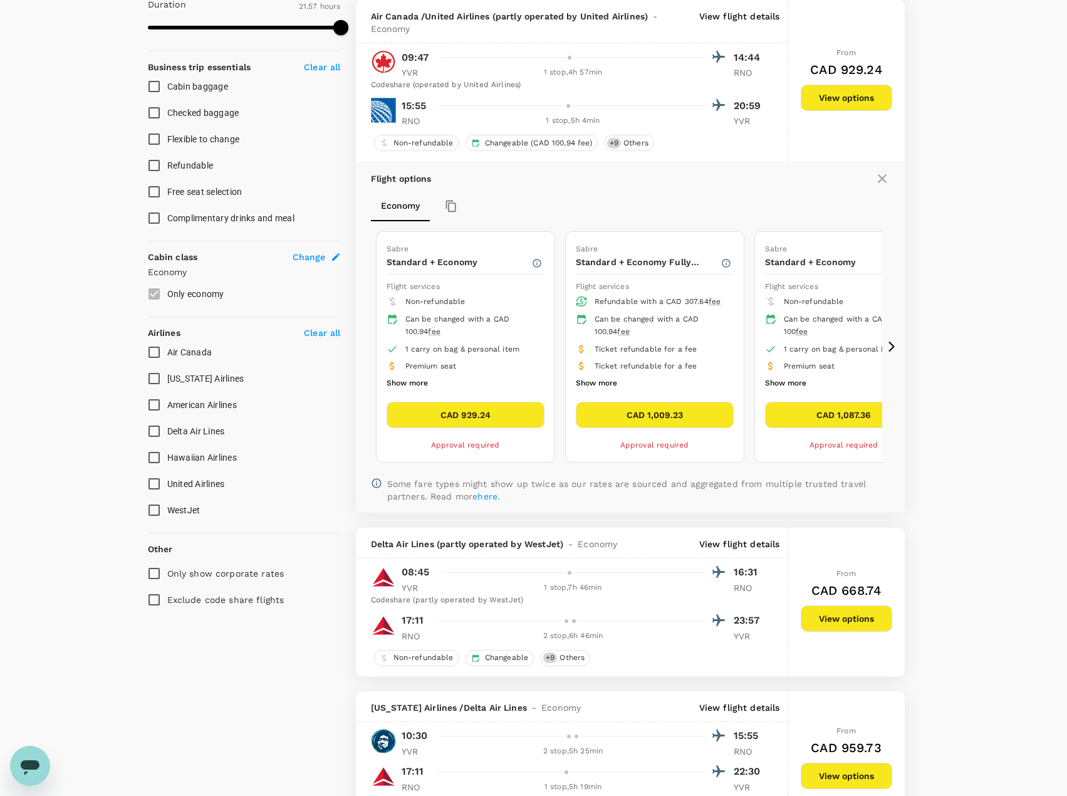
click at [789, 377] on button "Show more" at bounding box center [785, 383] width 41 height 16
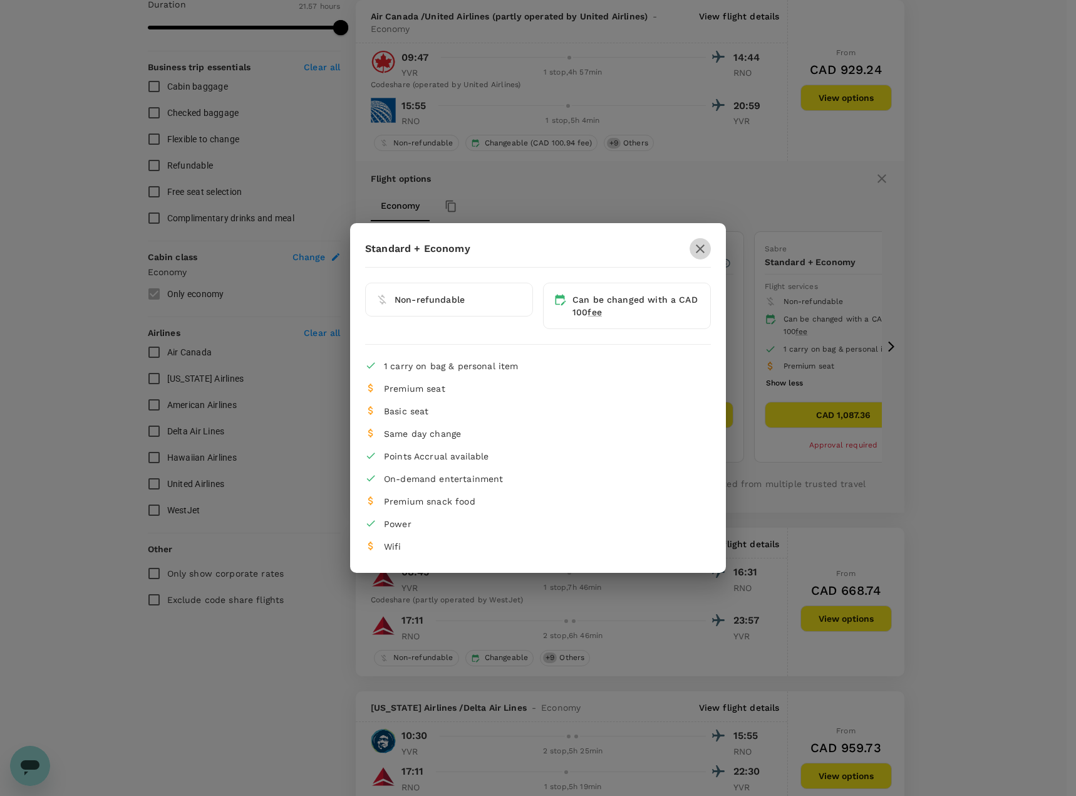
click at [701, 252] on icon "button" at bounding box center [700, 248] width 15 height 15
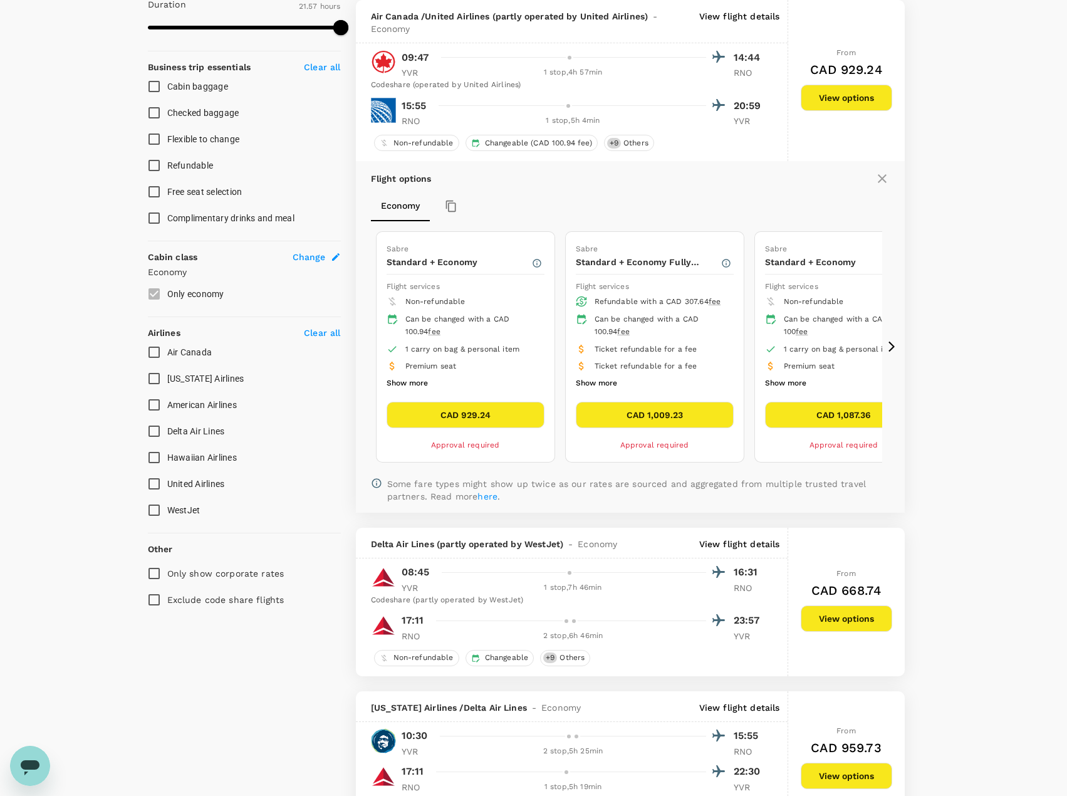
click at [710, 412] on button "CAD 1,009.23" at bounding box center [655, 415] width 158 height 26
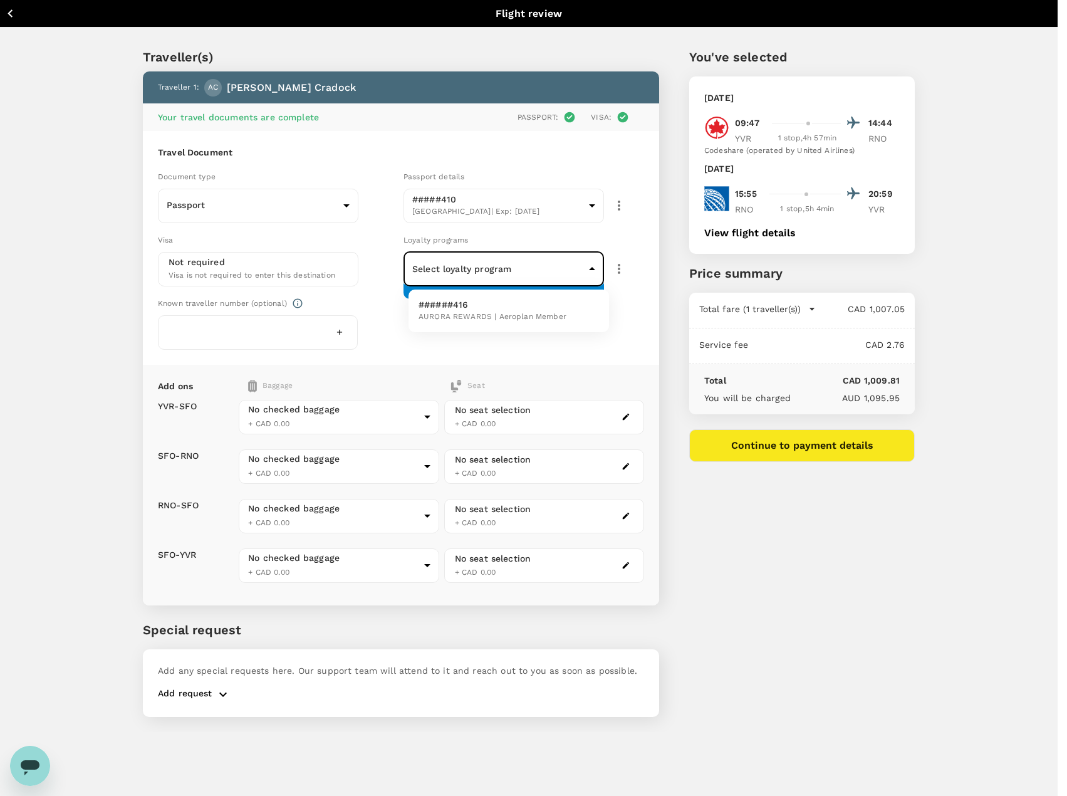
click at [601, 266] on body "Back to flight results Flight review Traveller(s) Traveller 1 : AC [PERSON_NAME…" at bounding box center [533, 414] width 1067 height 829
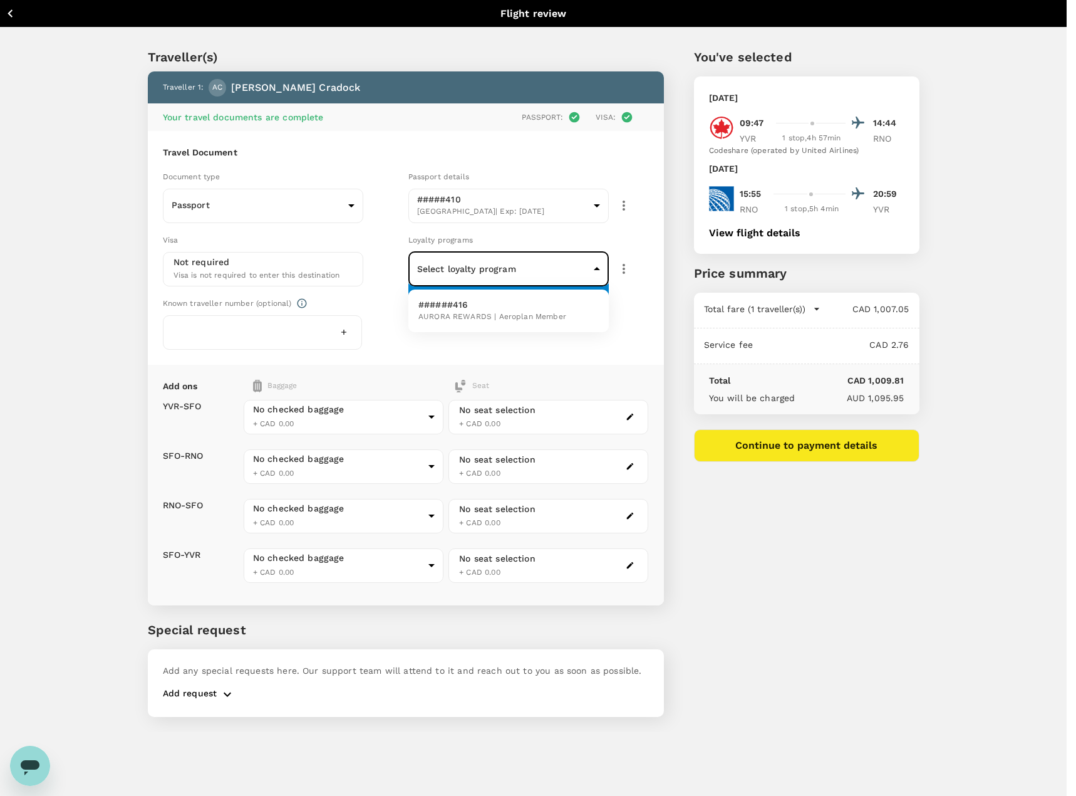
click at [670, 108] on div at bounding box center [538, 398] width 1076 height 796
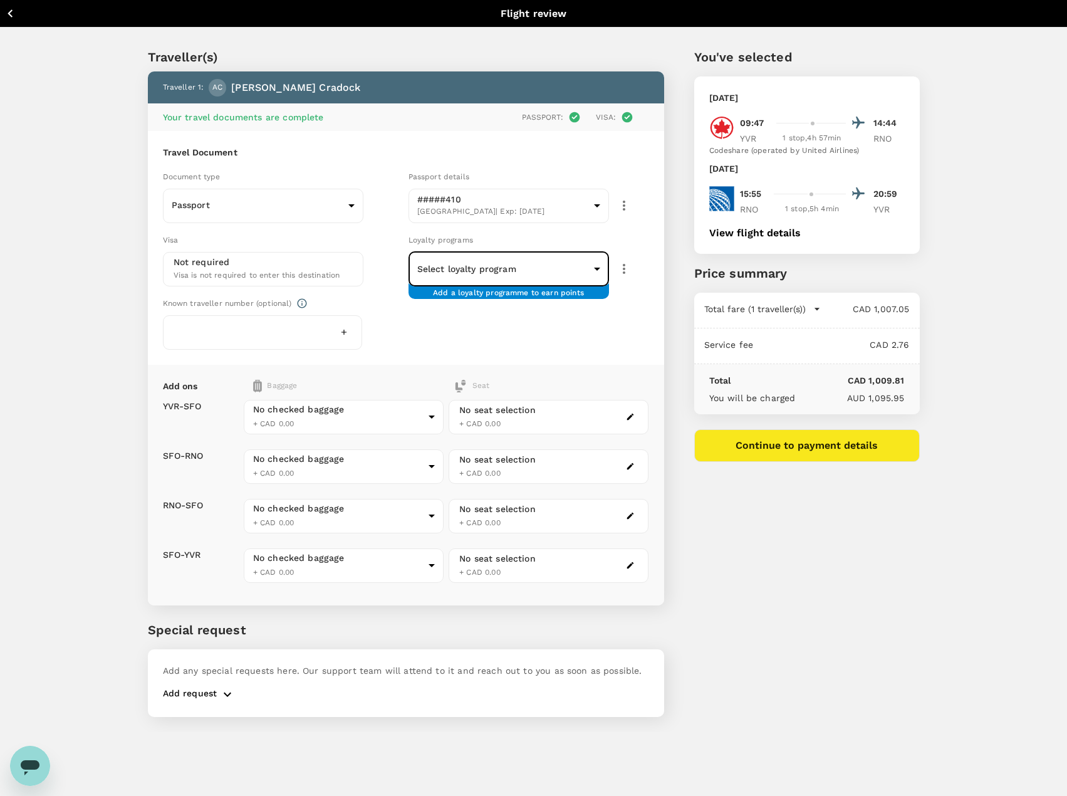
click at [9, 12] on icon "button" at bounding box center [11, 14] width 16 height 16
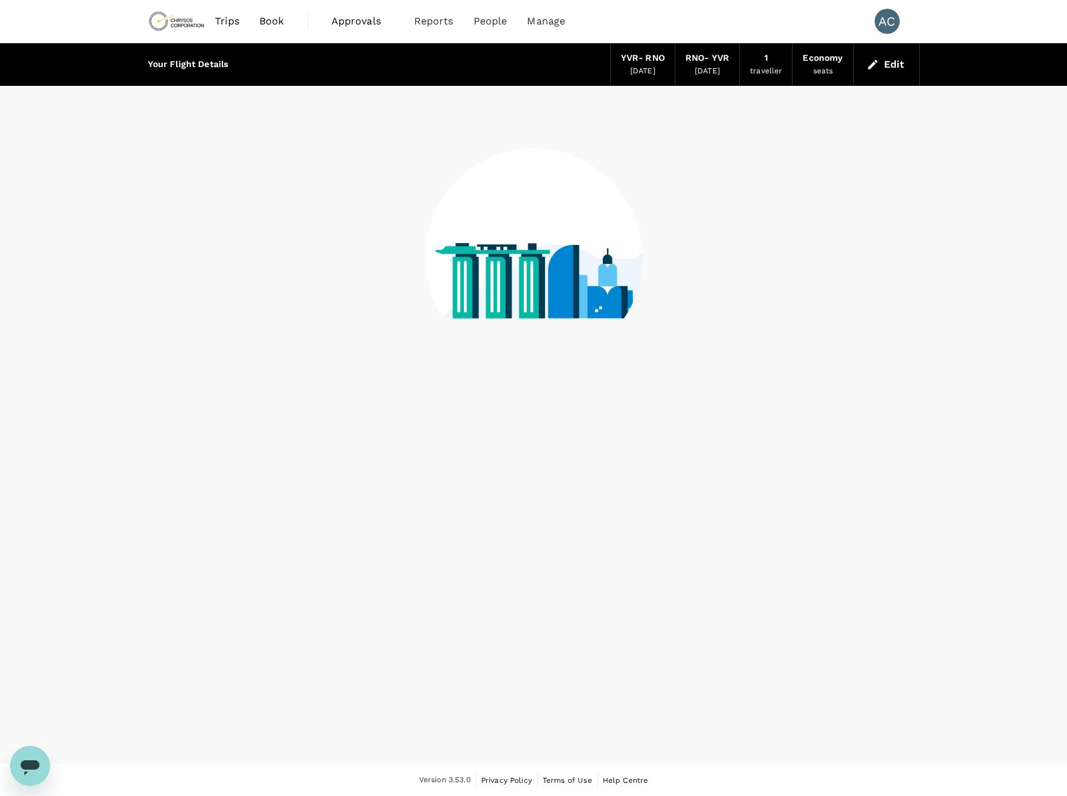
scroll to position [1, 0]
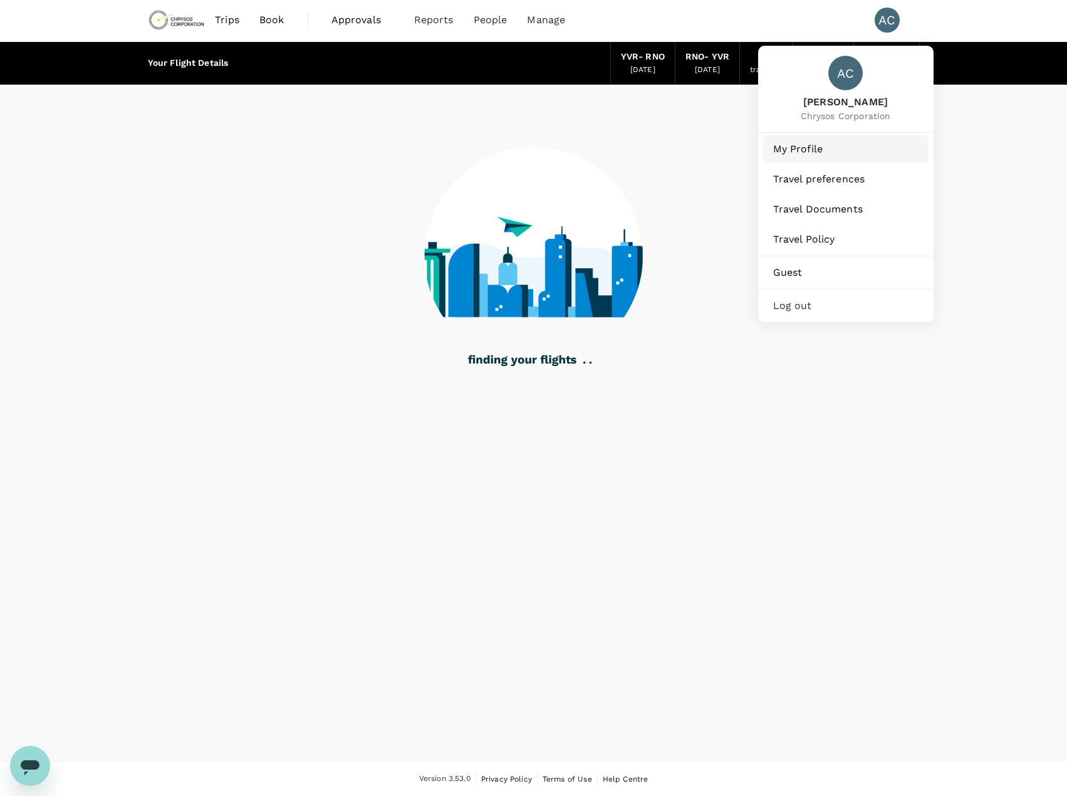
click at [806, 148] on span "My Profile" at bounding box center [845, 149] width 145 height 15
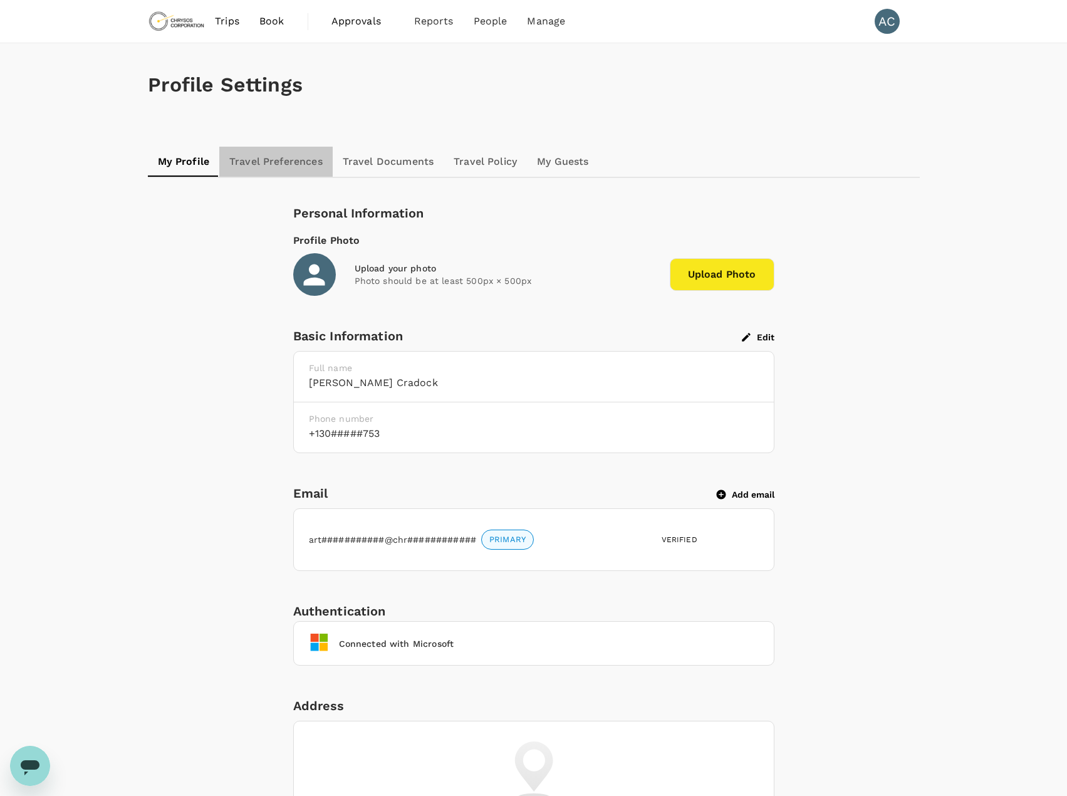
click at [296, 157] on link "Travel Preferences" at bounding box center [275, 162] width 113 height 30
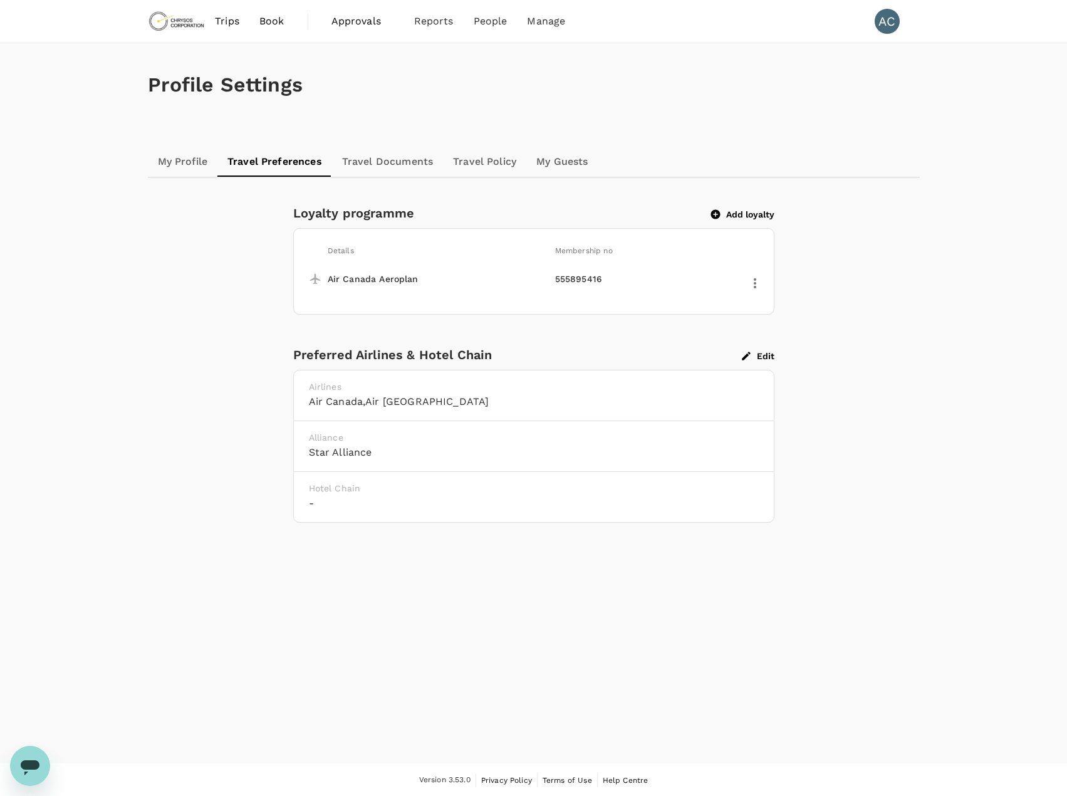
click at [757, 279] on icon "button" at bounding box center [754, 283] width 15 height 15
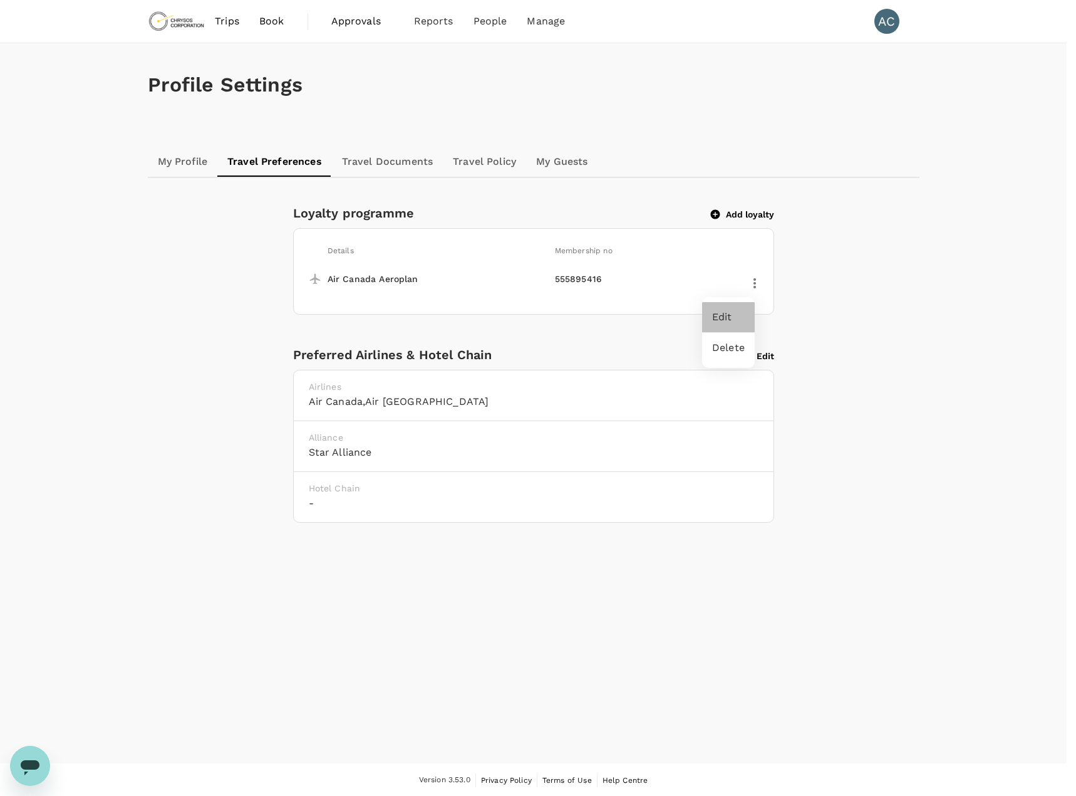
click at [722, 311] on span "Edit" at bounding box center [728, 316] width 33 height 15
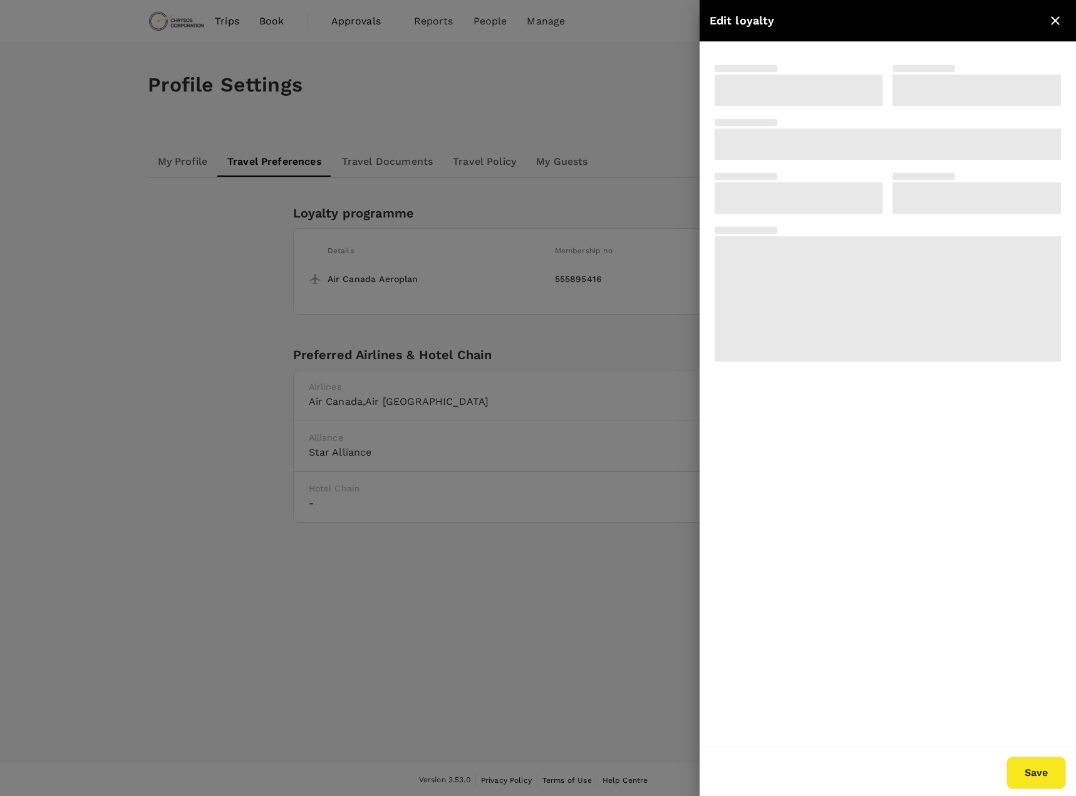
type input "555895416"
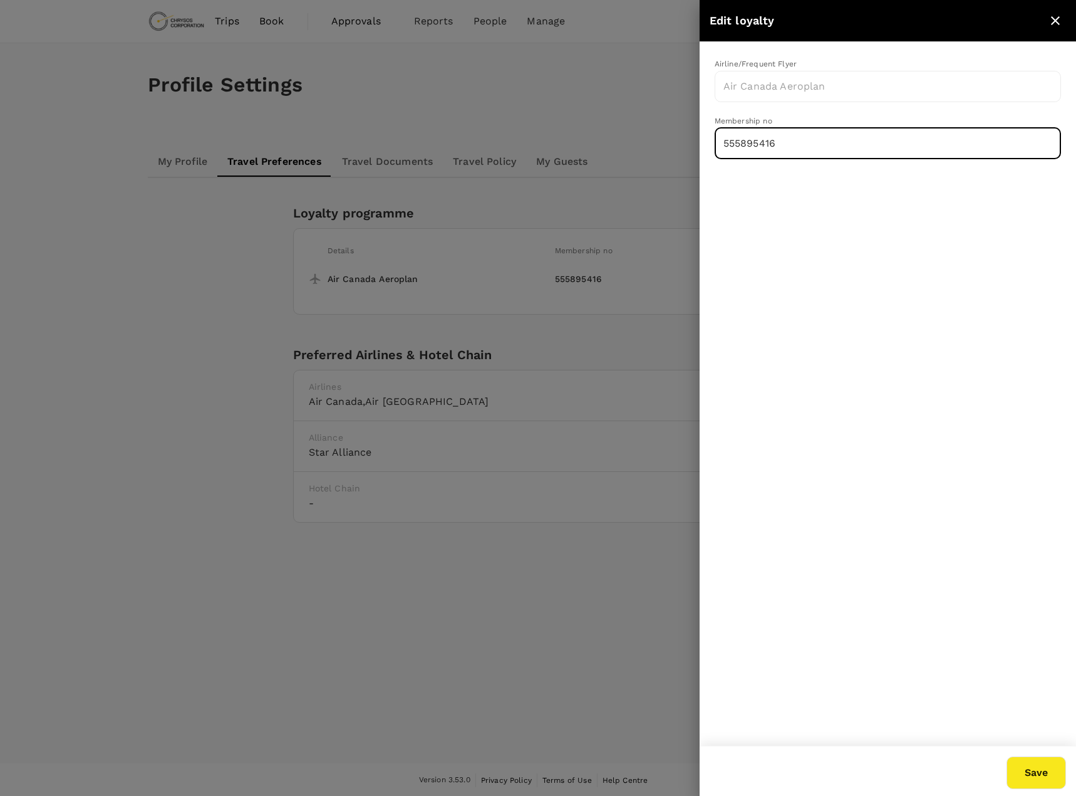
click at [804, 144] on input "555895416" at bounding box center [888, 143] width 346 height 31
drag, startPoint x: 813, startPoint y: 147, endPoint x: 721, endPoint y: 150, distance: 91.5
click at [721, 150] on input "555895416" at bounding box center [888, 143] width 346 height 31
click at [1052, 20] on icon "close" at bounding box center [1055, 20] width 15 height 15
type input "Air Canada Aeroplan"
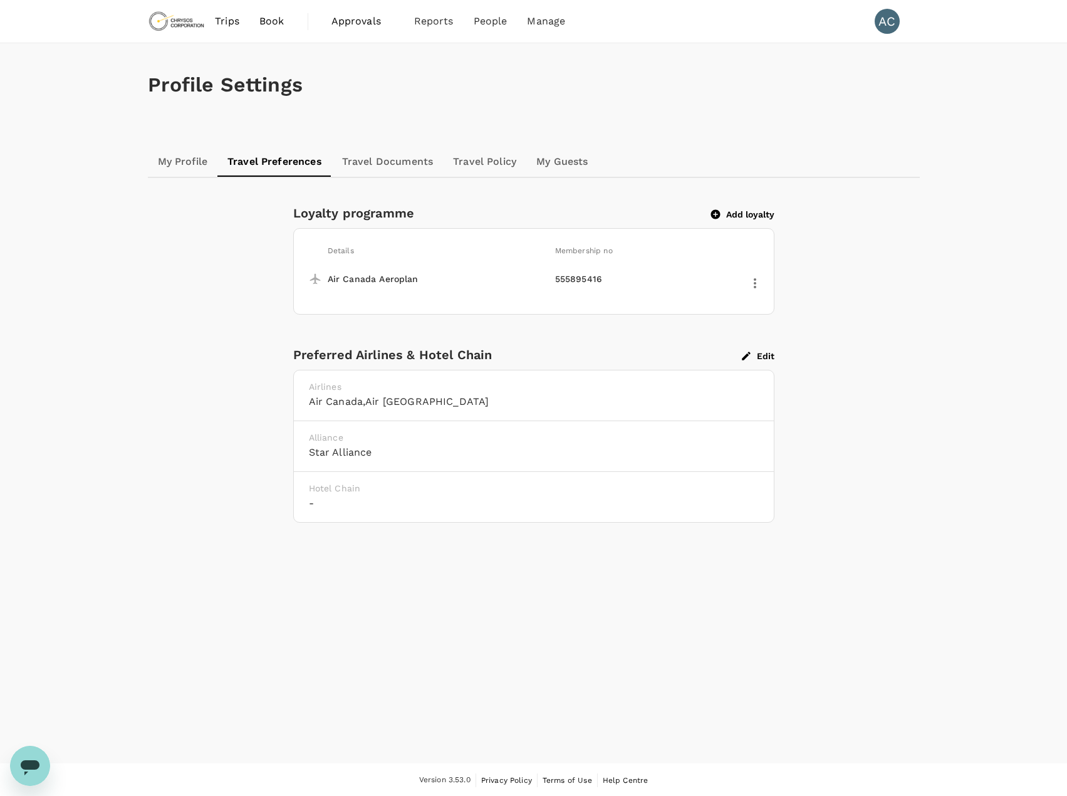
click at [741, 213] on button "Add loyalty" at bounding box center [742, 214] width 63 height 11
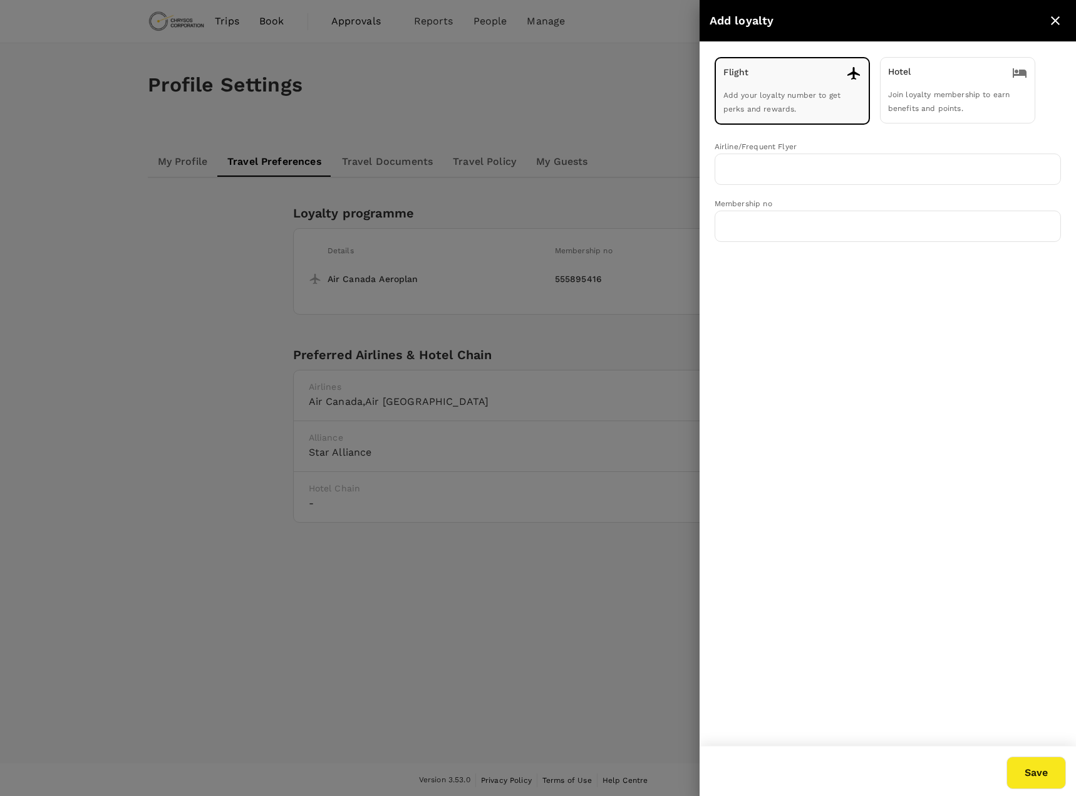
click at [785, 101] on div "Flight Add your loyalty number to get perks and rewards." at bounding box center [792, 91] width 155 height 68
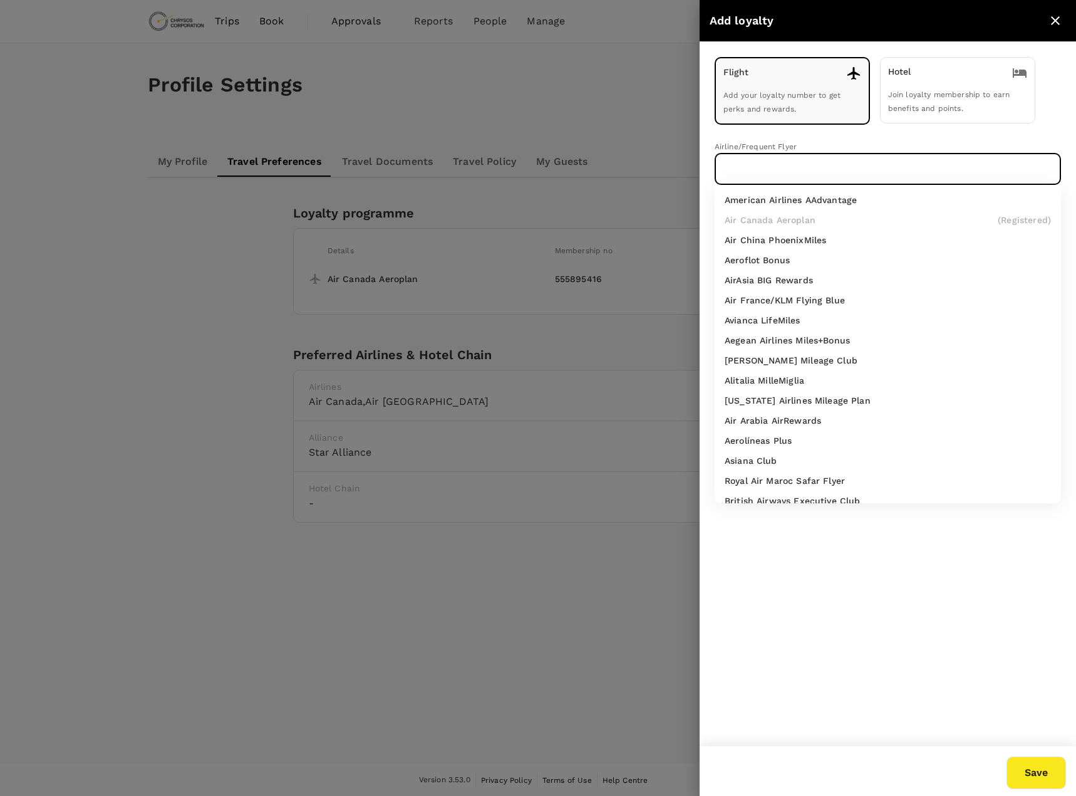
click at [776, 162] on input "text" at bounding box center [878, 169] width 316 height 24
click at [1057, 18] on icon "close" at bounding box center [1055, 20] width 9 height 9
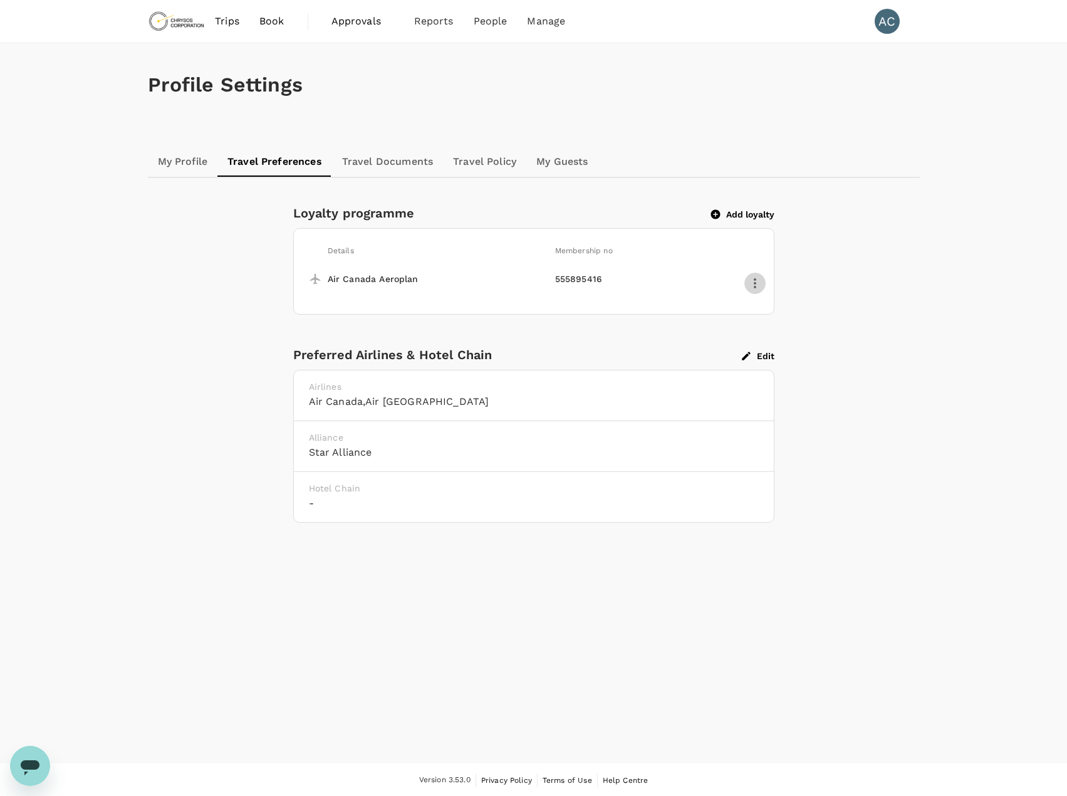
click at [753, 284] on icon "button" at bounding box center [754, 283] width 15 height 15
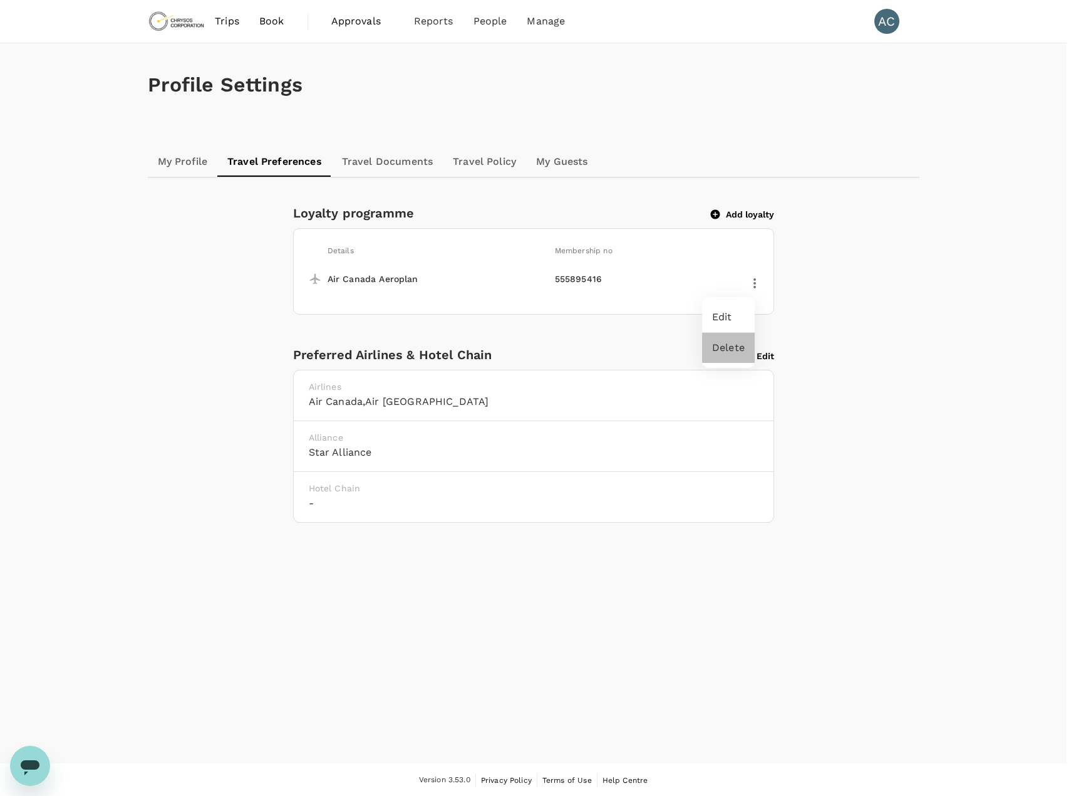
click at [719, 350] on span "Delete" at bounding box center [728, 347] width 33 height 15
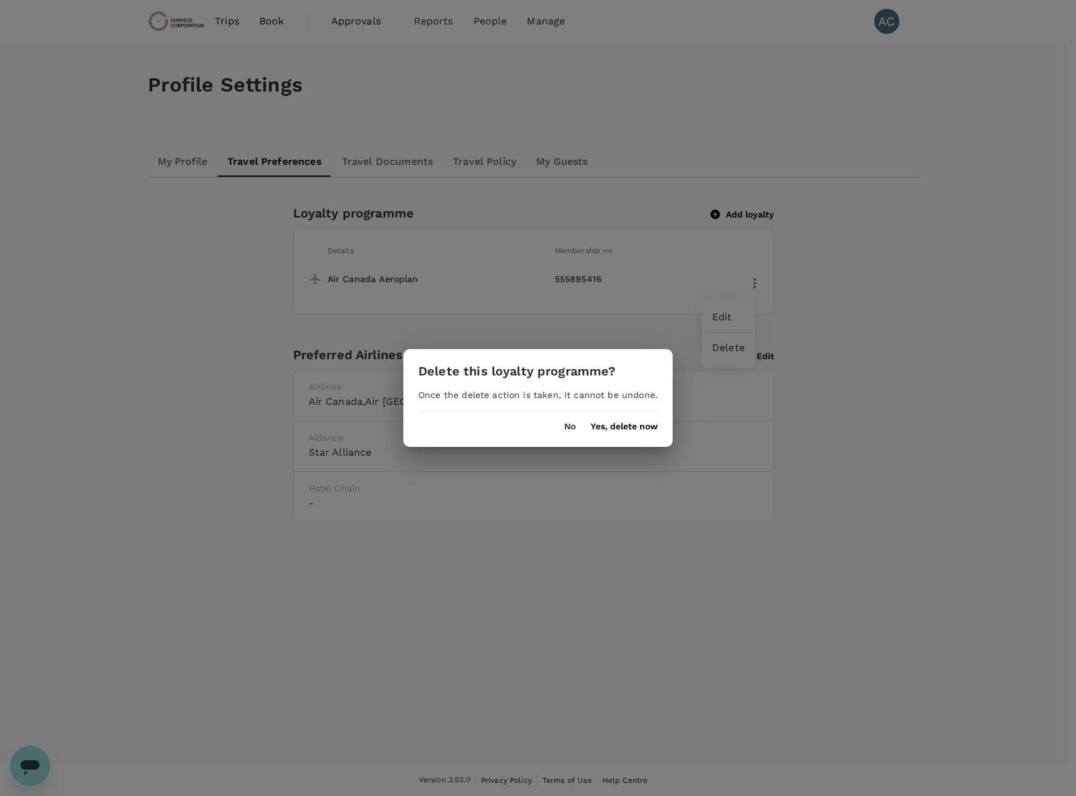
click at [616, 422] on button "Yes, delete now" at bounding box center [624, 427] width 67 height 10
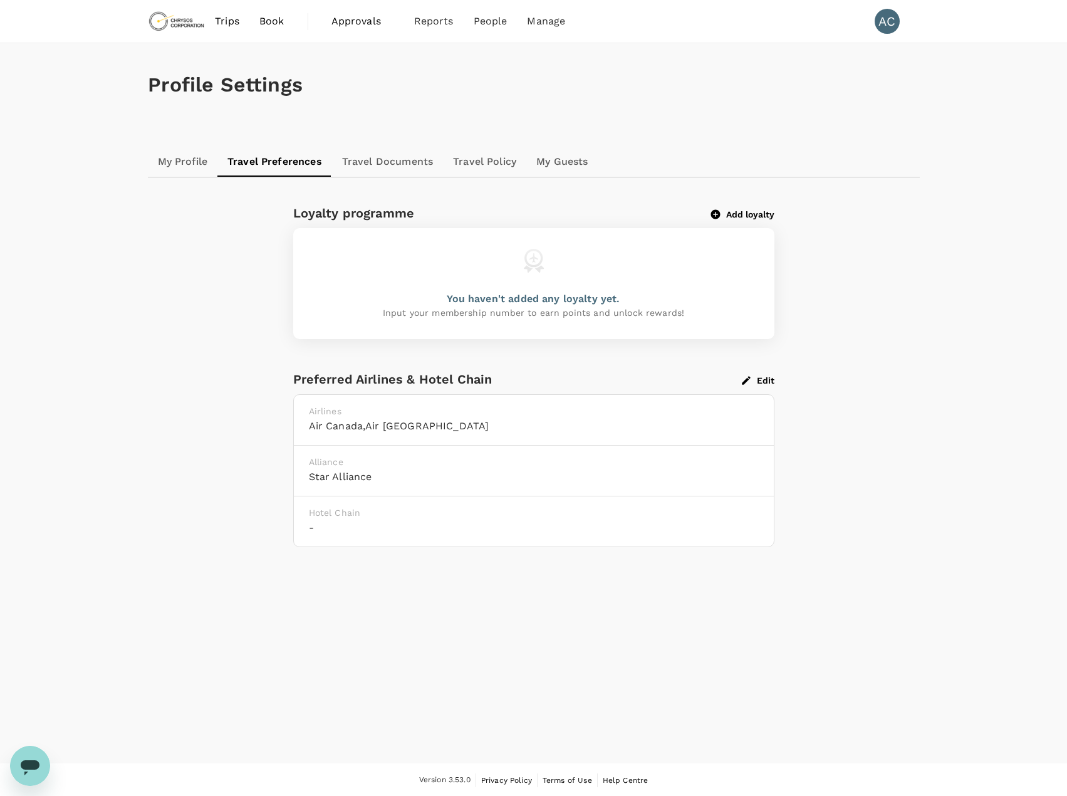
click at [744, 213] on button "Add loyalty" at bounding box center [742, 214] width 63 height 11
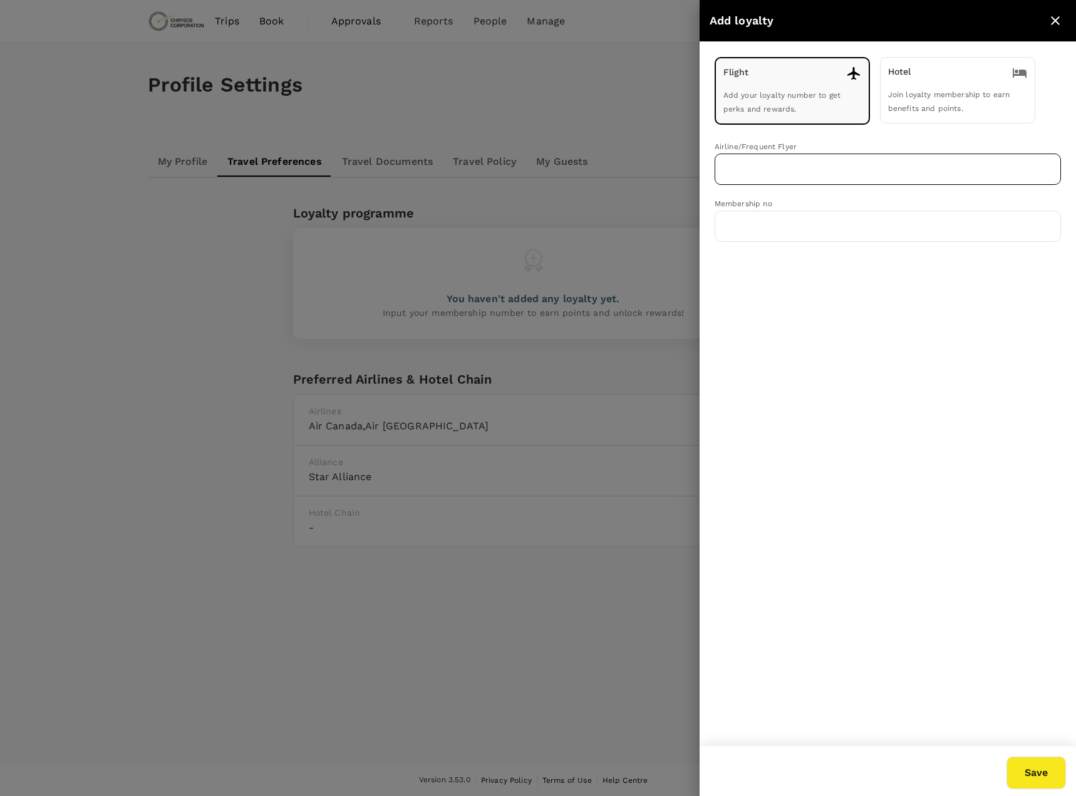
click at [781, 160] on input "text" at bounding box center [878, 169] width 316 height 24
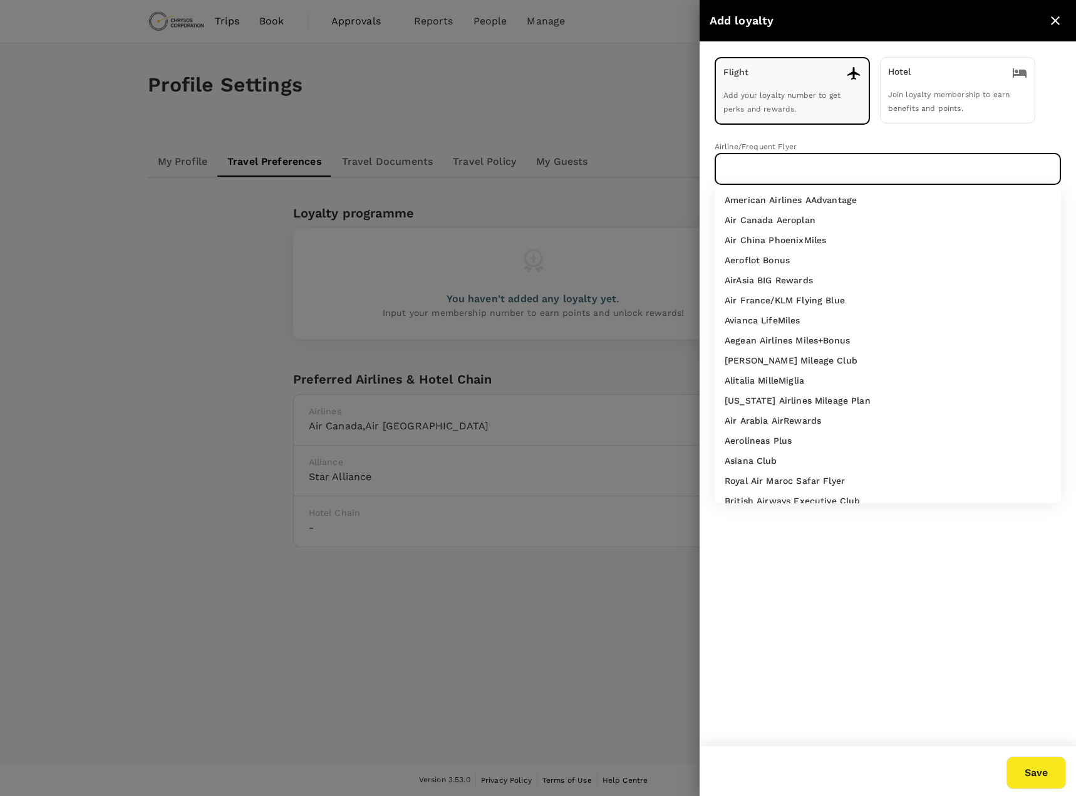
click at [790, 221] on p "Air Canada Aeroplan" at bounding box center [770, 220] width 91 height 13
type input "Air Canada Aeroplan"
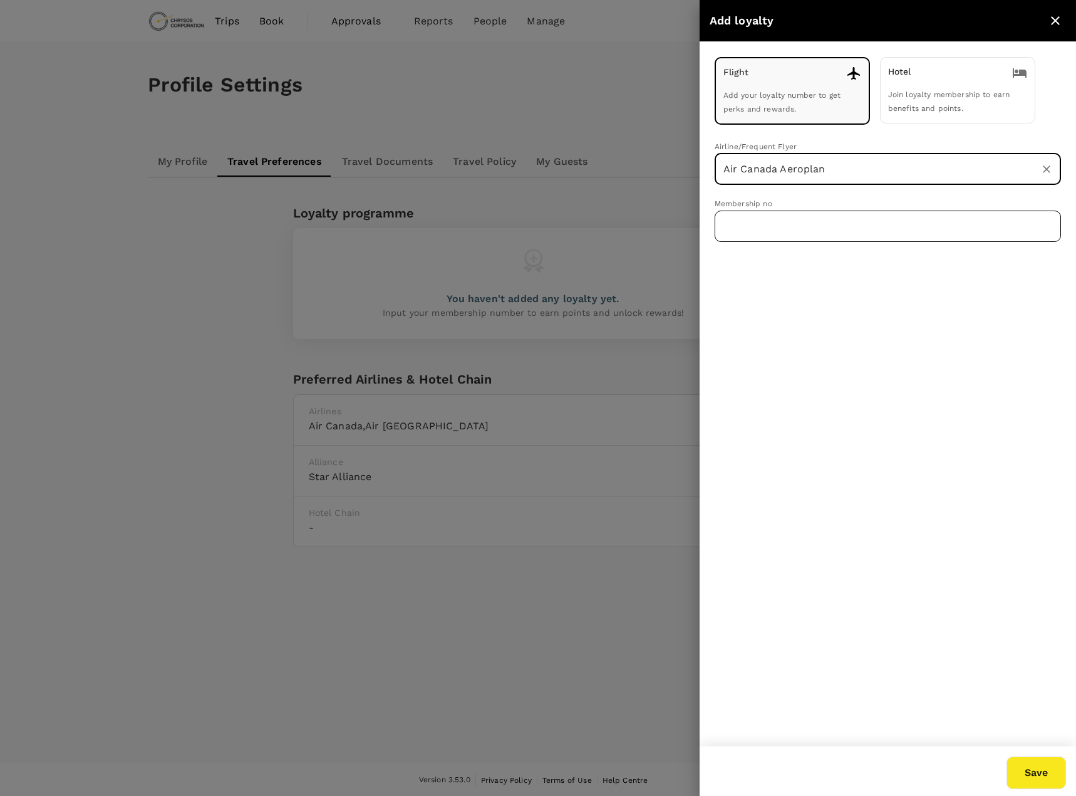
click at [805, 229] on input "text" at bounding box center [888, 225] width 346 height 31
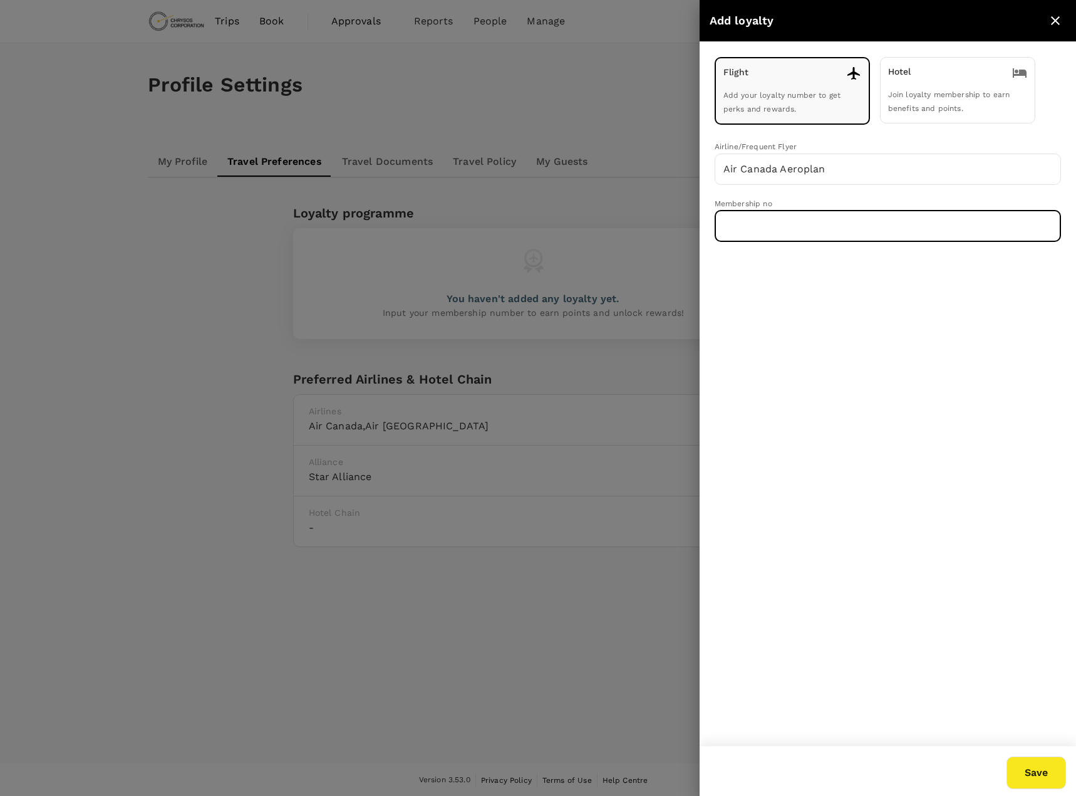
paste input "555895416"
type input "555895416"
click at [1036, 773] on button "Save" at bounding box center [1037, 772] width 60 height 33
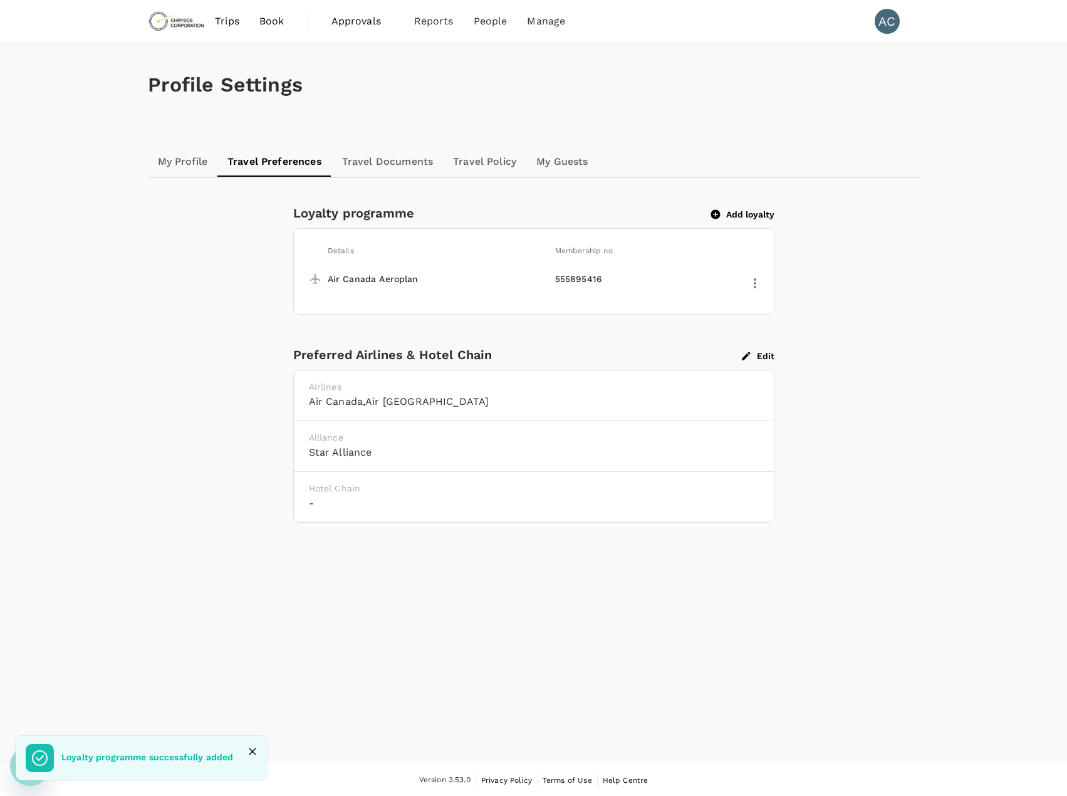
click at [231, 21] on span "Trips" at bounding box center [227, 21] width 24 height 15
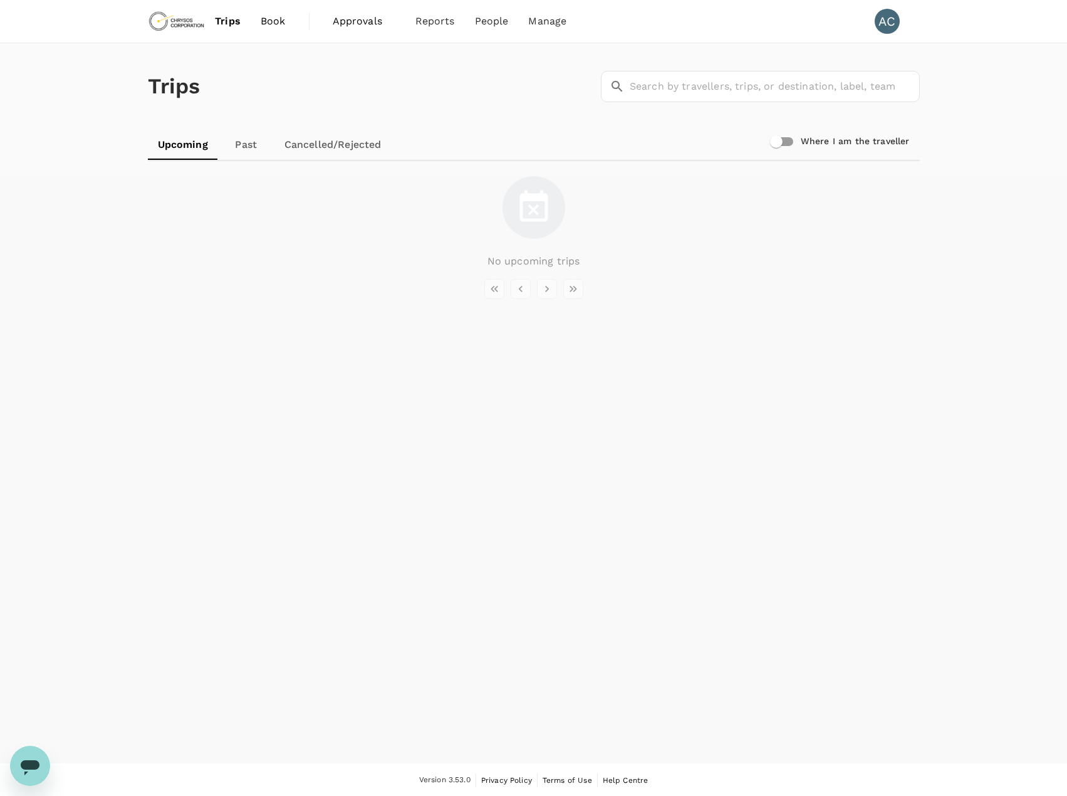
click at [269, 25] on span "Book" at bounding box center [273, 21] width 25 height 15
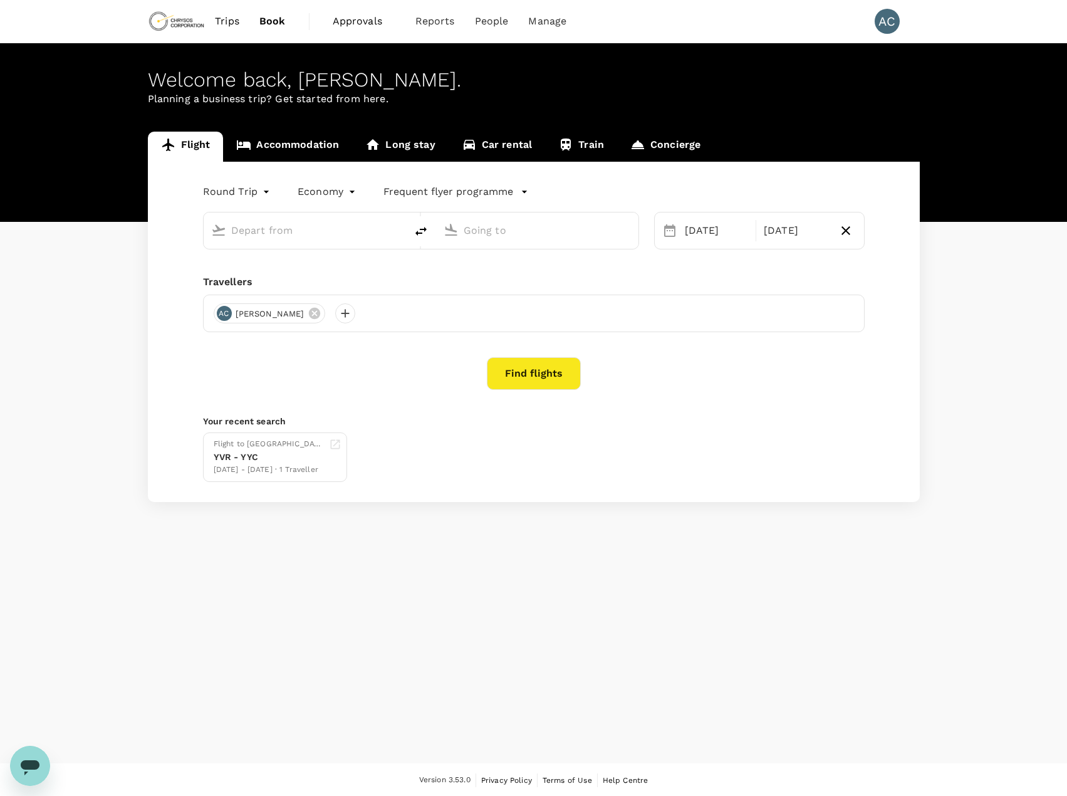
type input "Vancouver Intl (YVR)"
type input "Reno-Tahoe Intl (RNO)"
type input "Vancouver Intl (YVR)"
type input "Reno-Tahoe Intl (RNO)"
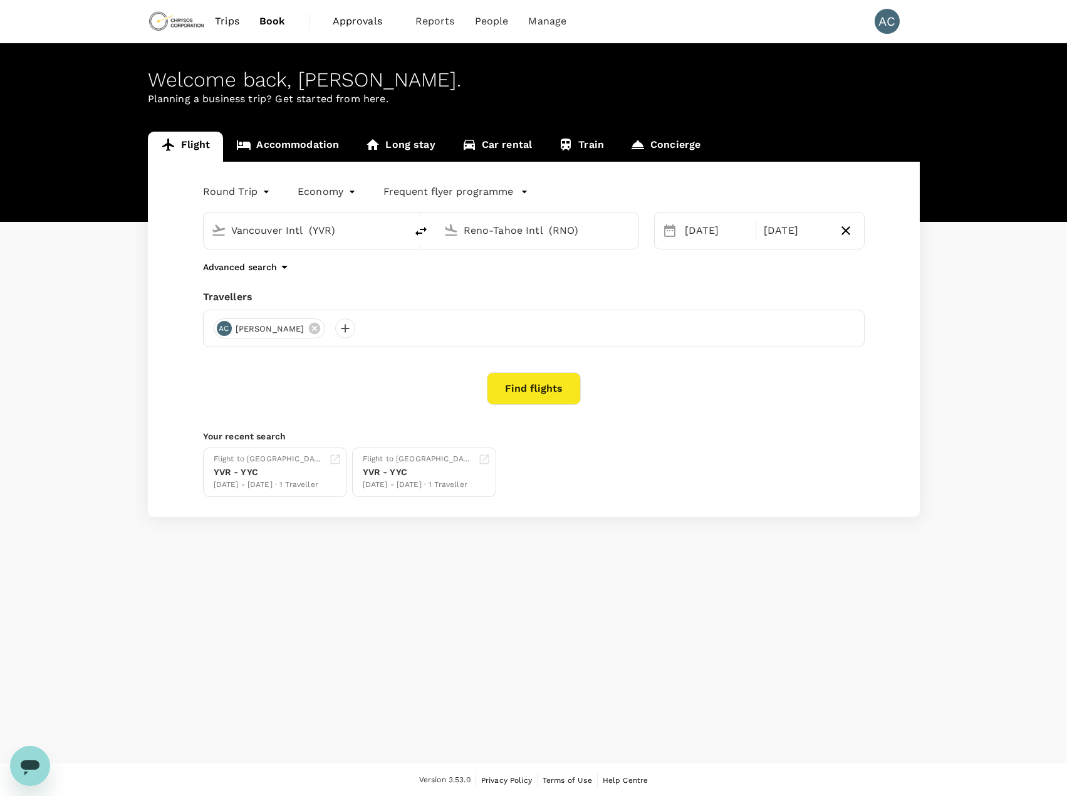
click at [539, 394] on button "Find flights" at bounding box center [534, 388] width 94 height 33
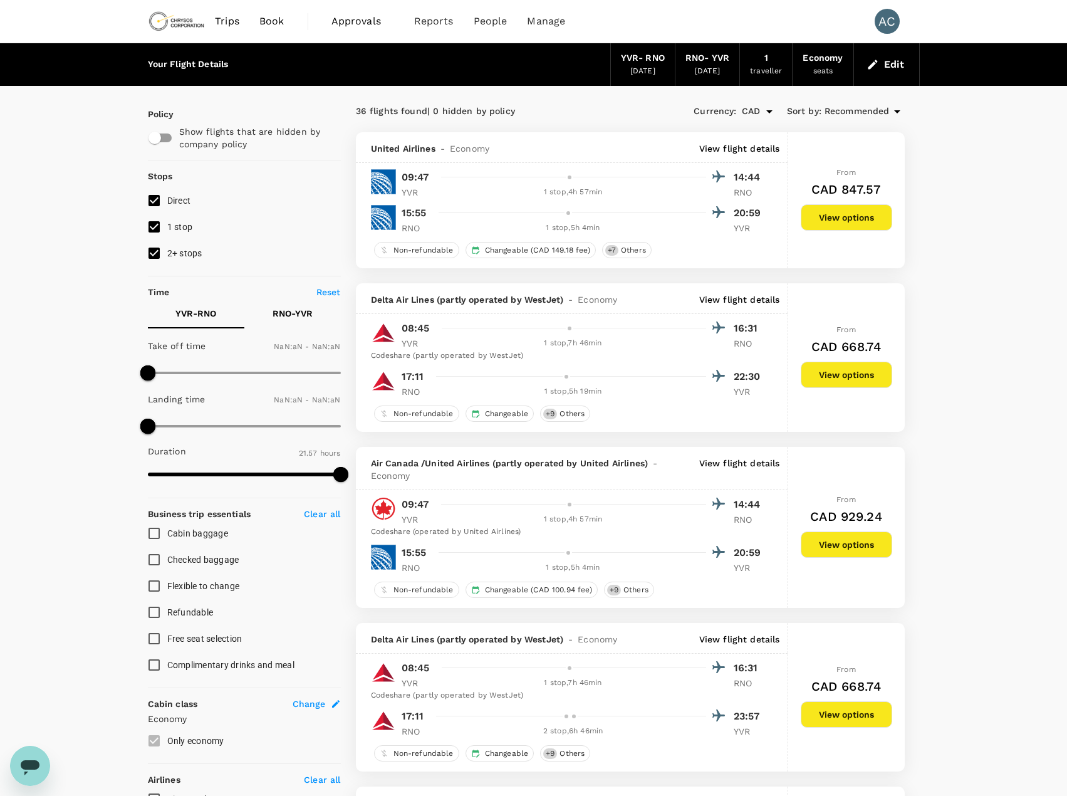
type input "450"
type input "630"
type input "390"
type input "1200"
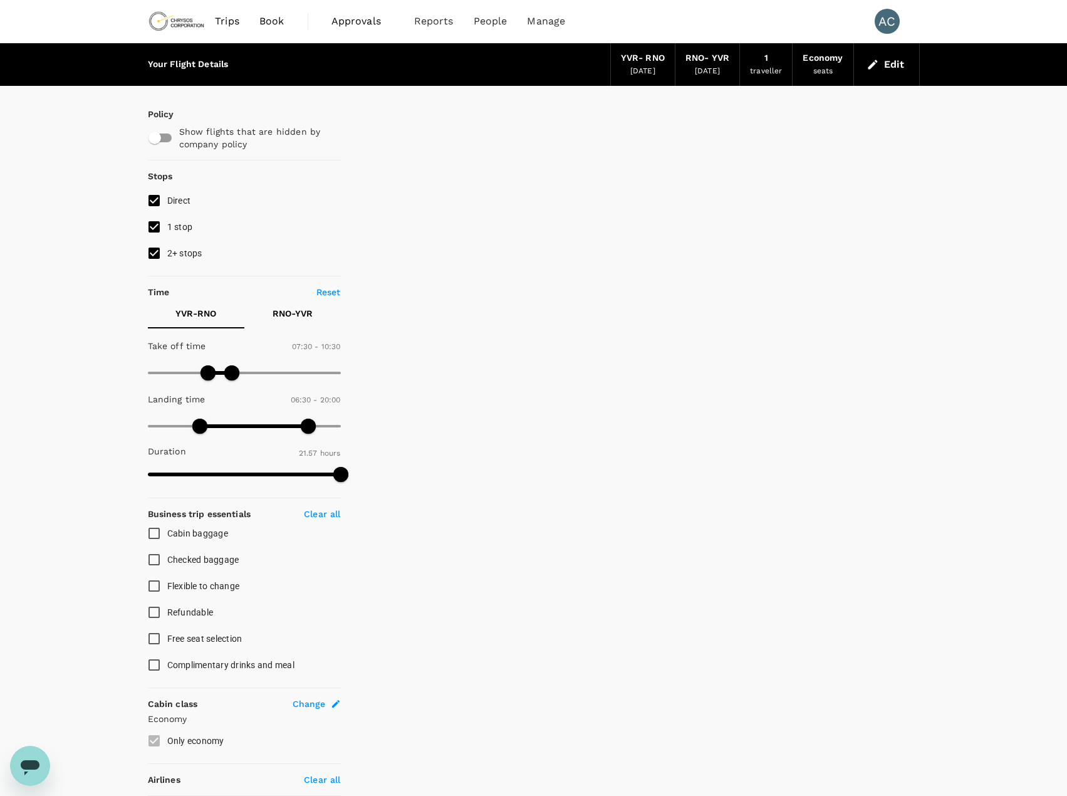
type input "590"
type input "690"
click at [240, 374] on span at bounding box center [239, 372] width 15 height 15
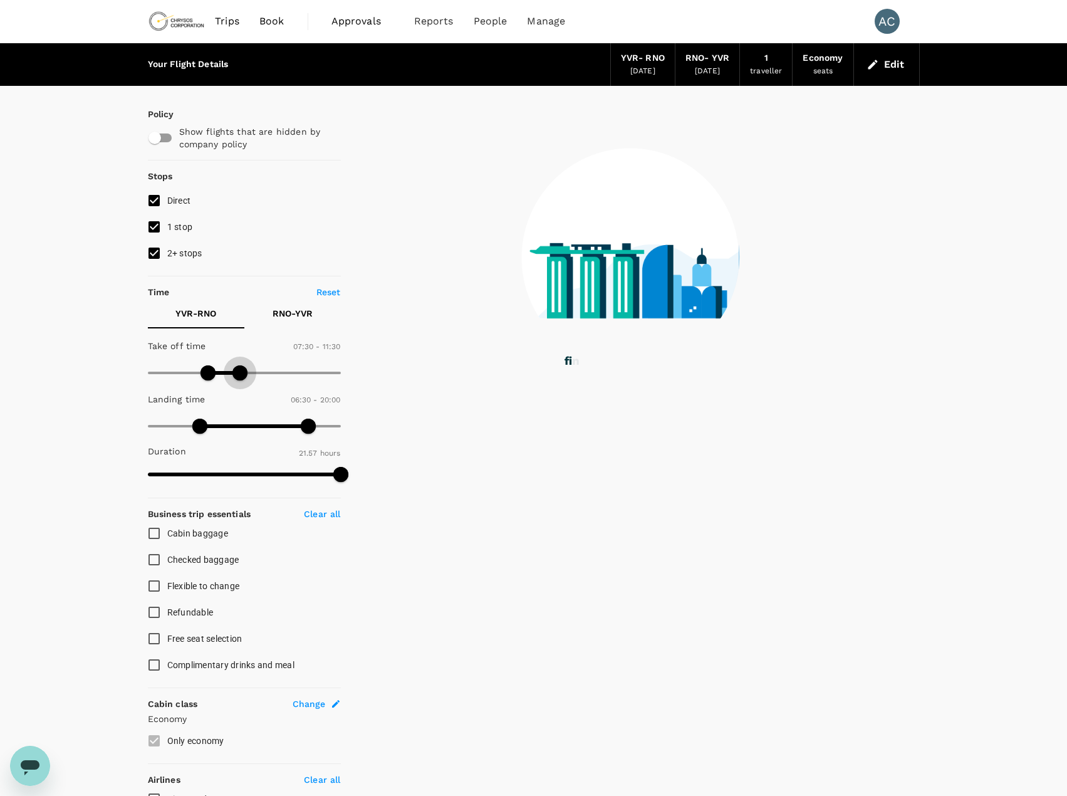
click at [238, 372] on span at bounding box center [239, 372] width 15 height 15
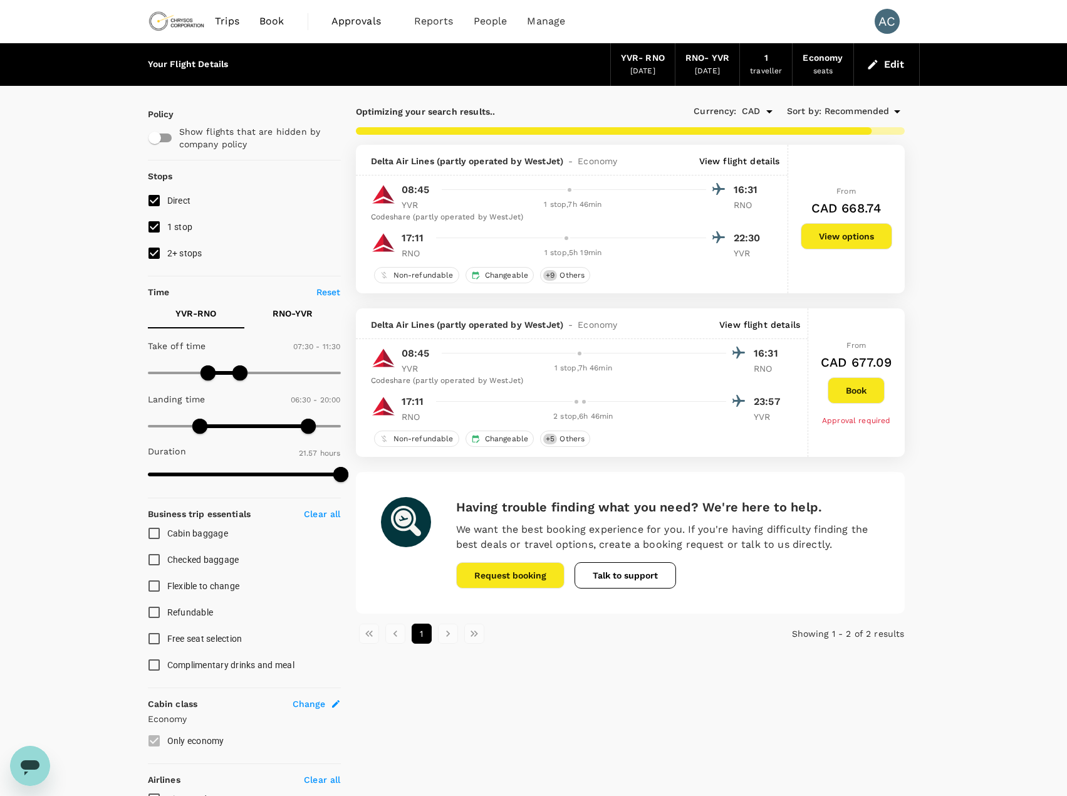
type input "1317"
click at [954, 289] on div "Your Flight Details YVR - RNO [DATE] RNO - YVR [DATE] 1 traveller Economy seats…" at bounding box center [533, 561] width 1067 height 1036
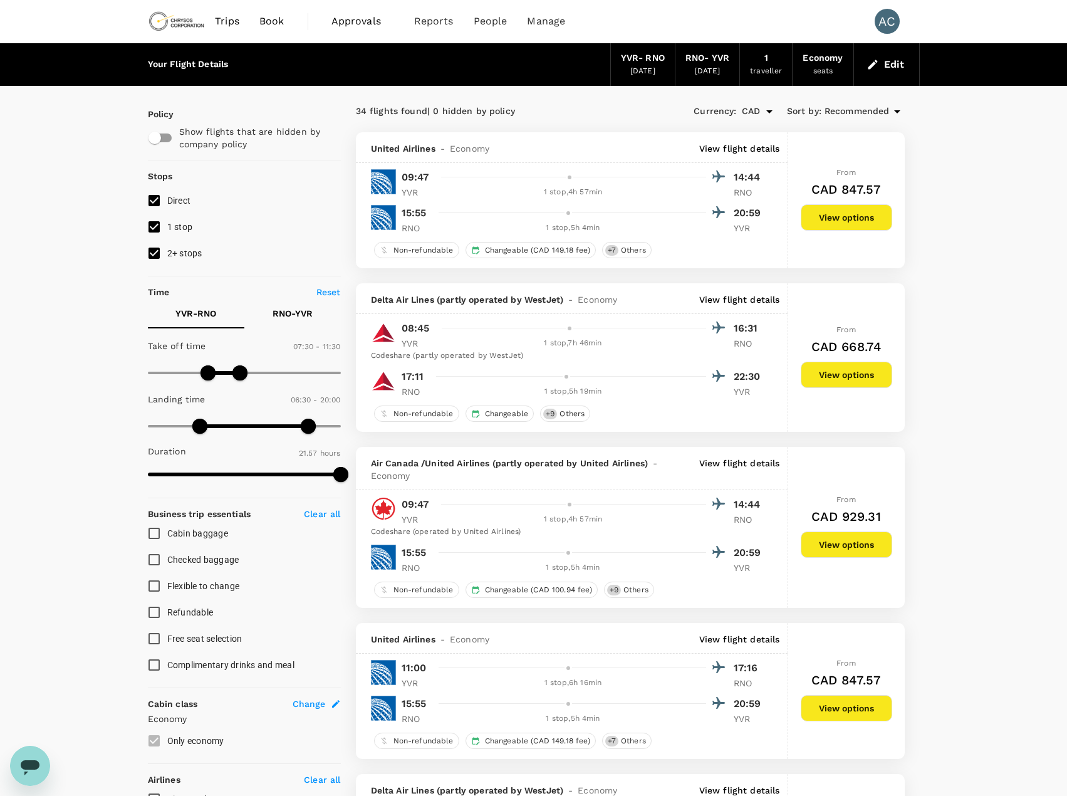
click at [298, 311] on p "RNO - YVR" at bounding box center [293, 313] width 40 height 13
type input "720"
drag, startPoint x: 259, startPoint y: 371, endPoint x: 245, endPoint y: 369, distance: 14.6
click at [245, 369] on span at bounding box center [244, 372] width 15 height 15
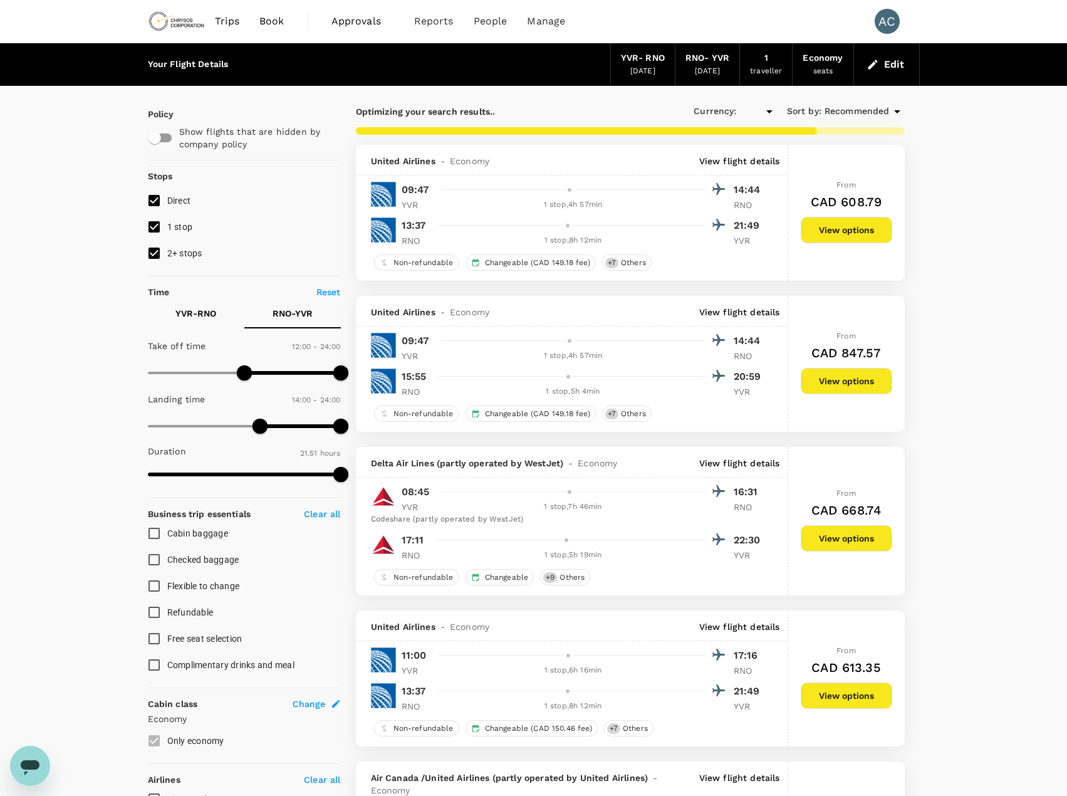
type input "CAD"
type input "1260"
drag, startPoint x: 341, startPoint y: 430, endPoint x: 318, endPoint y: 425, distance: 23.7
click at [318, 425] on span at bounding box center [316, 425] width 15 height 15
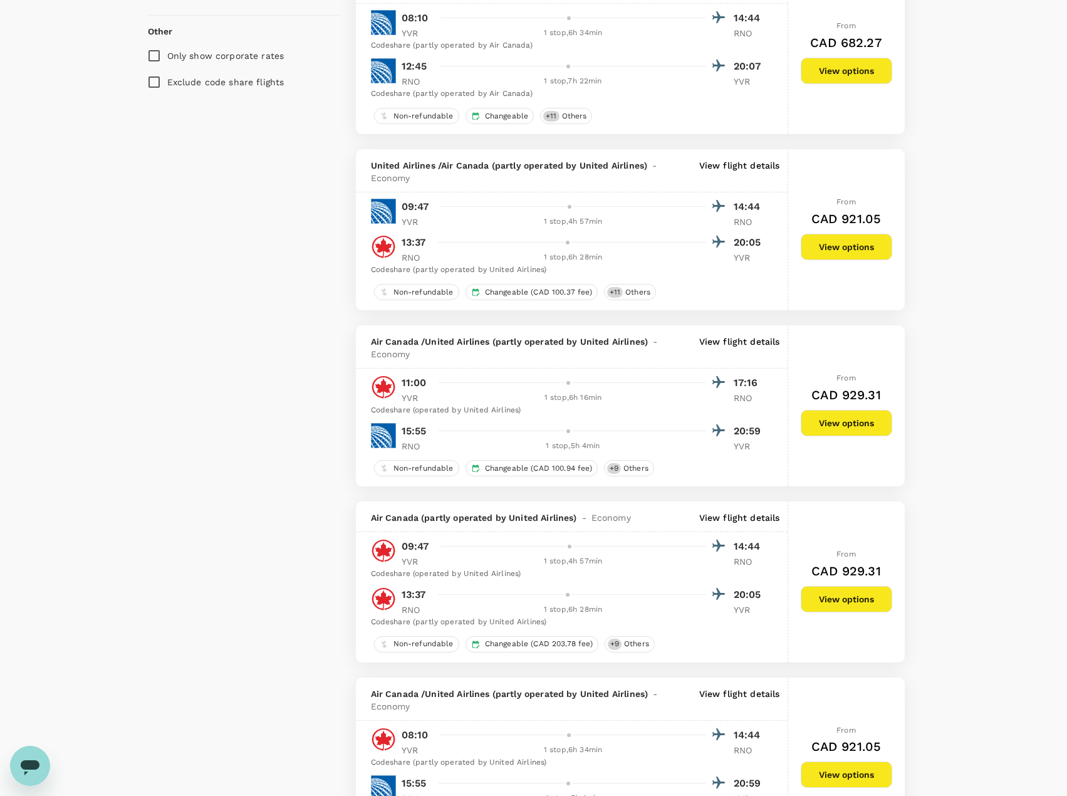
scroll to position [1065, 0]
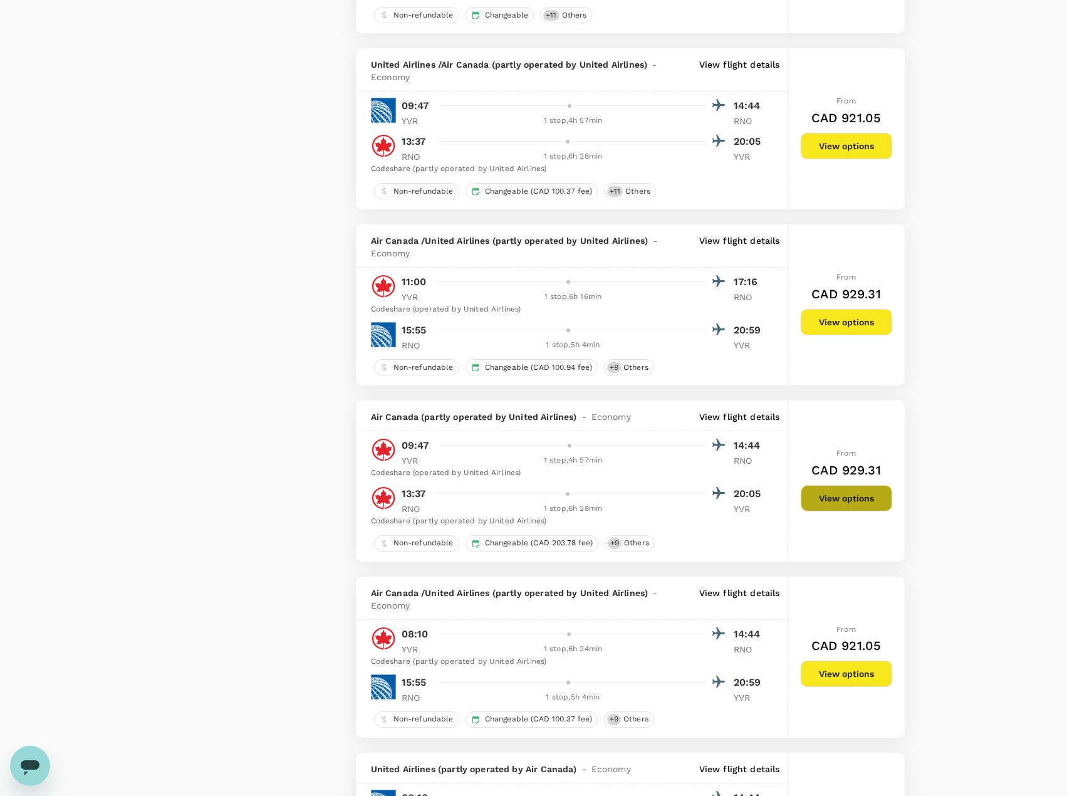
click at [825, 499] on button "View options" at bounding box center [846, 498] width 91 height 26
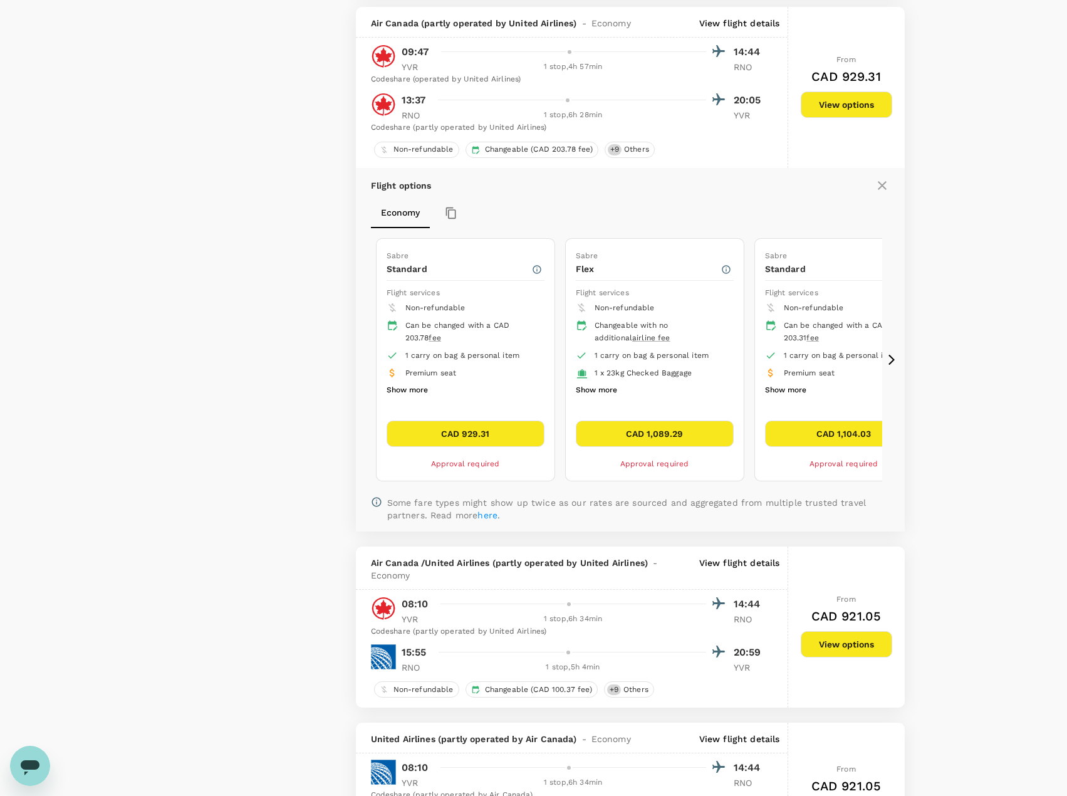
scroll to position [1465, 0]
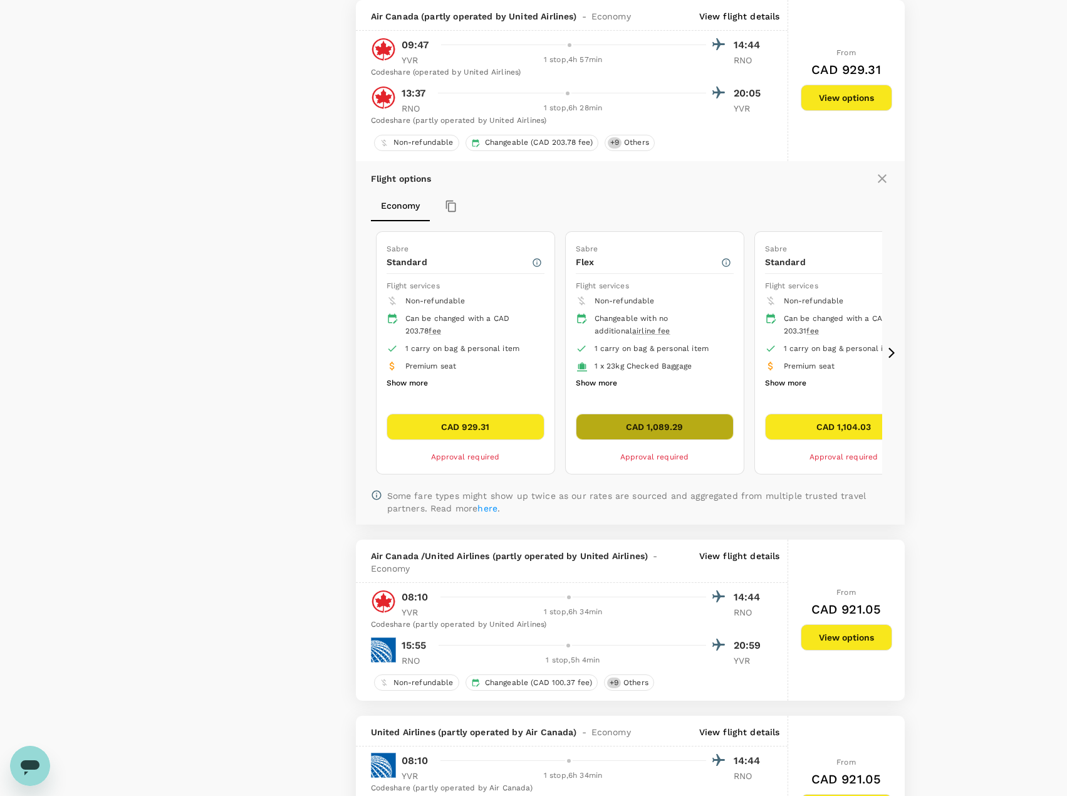
click at [666, 423] on button "CAD 1,089.29" at bounding box center [655, 426] width 158 height 26
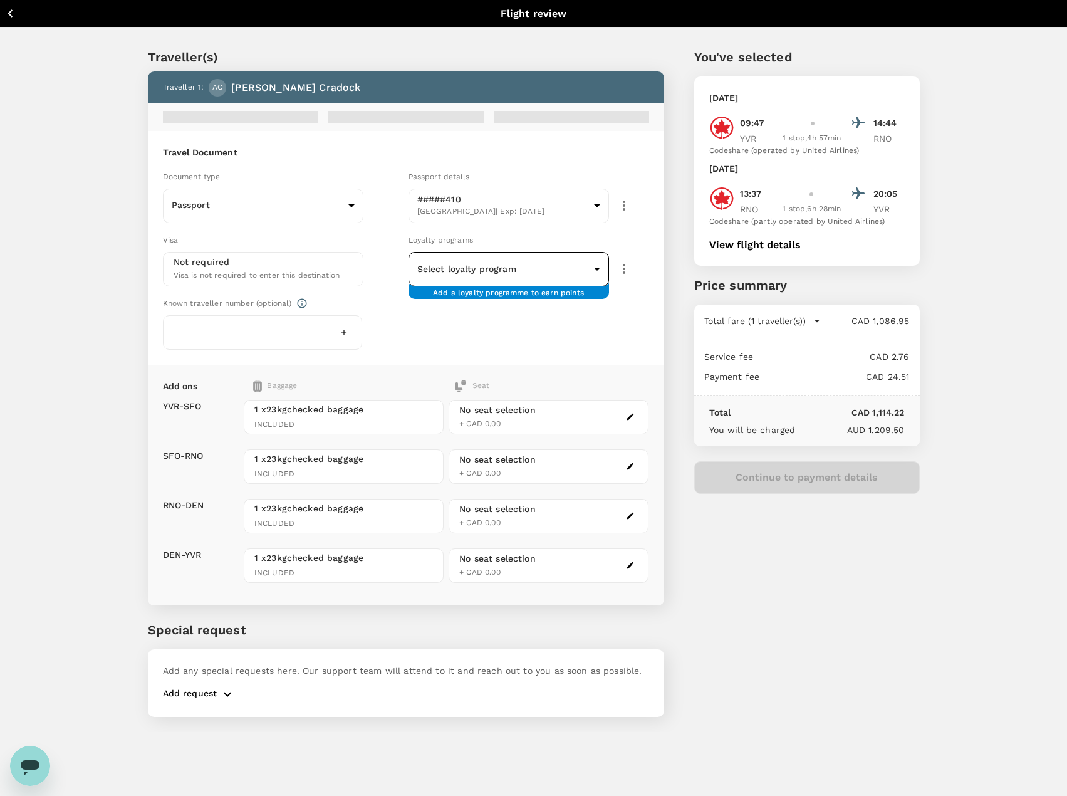
click at [597, 269] on body "Back to flight results Flight review Traveller(s) Traveller 1 : AC [PERSON_NAME…" at bounding box center [533, 414] width 1067 height 829
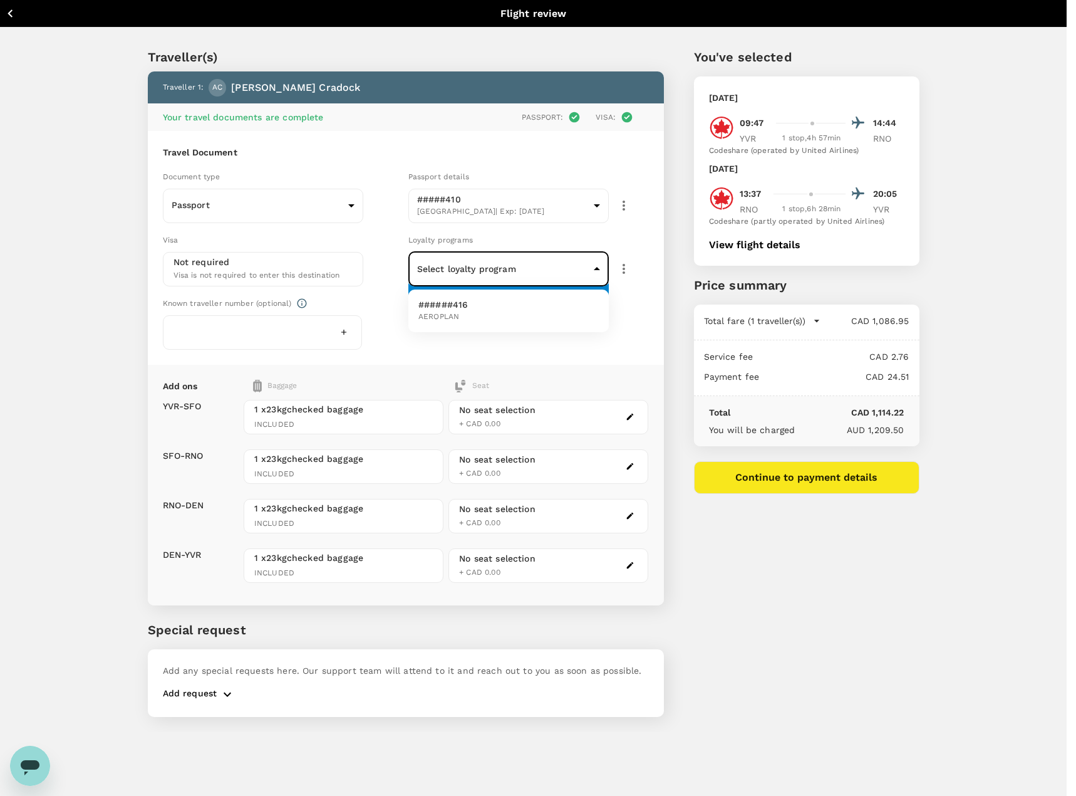
click at [479, 312] on li "######416 AEROPLAN" at bounding box center [508, 310] width 200 height 33
type input "143a5775-e9ad-4a7a-af1d-d2cc6c99d21b"
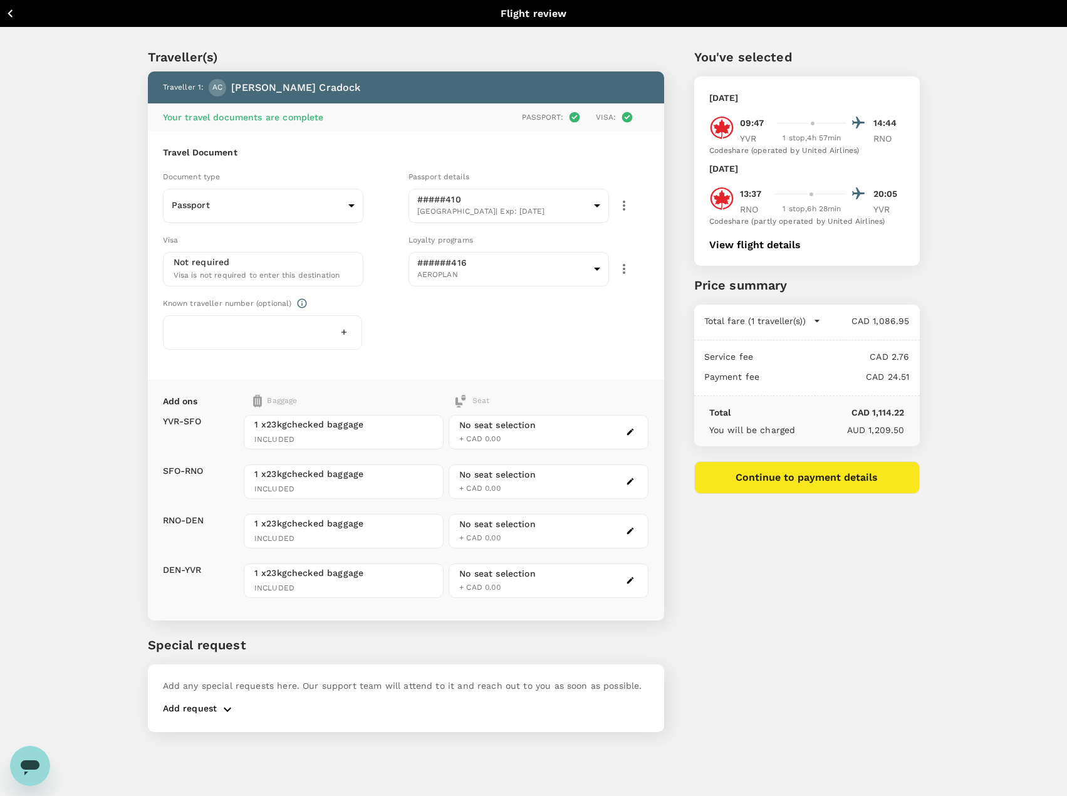
click at [7, 13] on icon "button" at bounding box center [11, 14] width 16 height 16
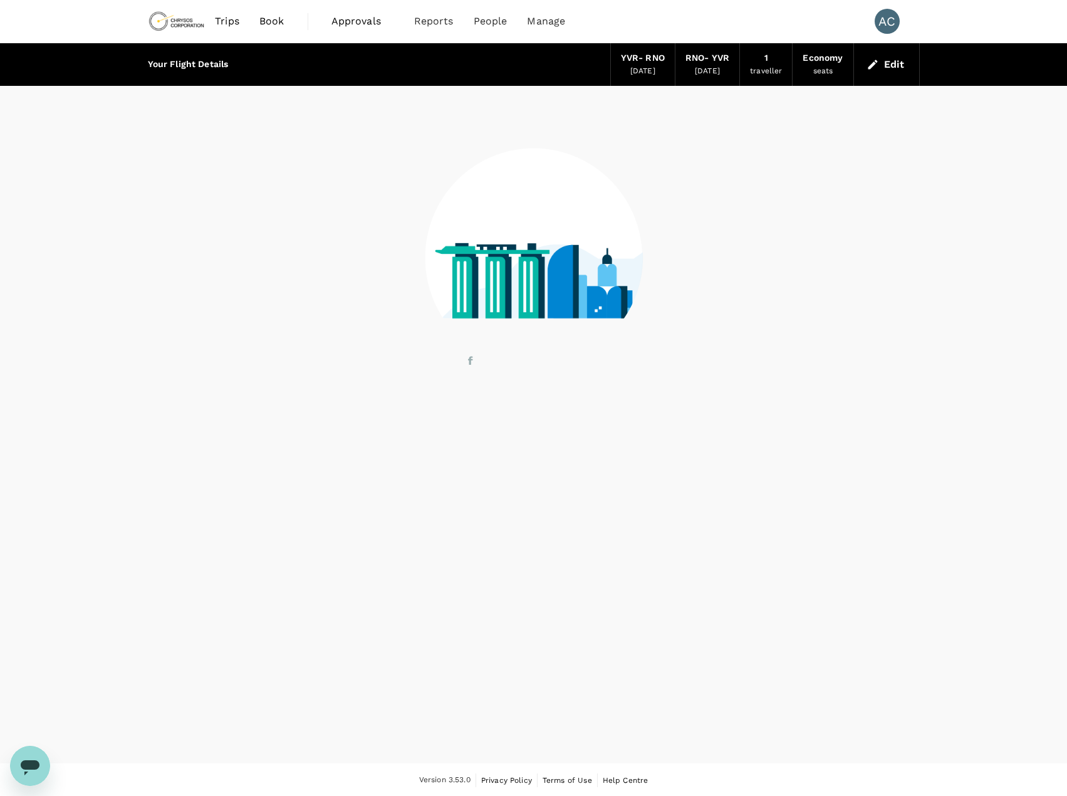
scroll to position [1, 0]
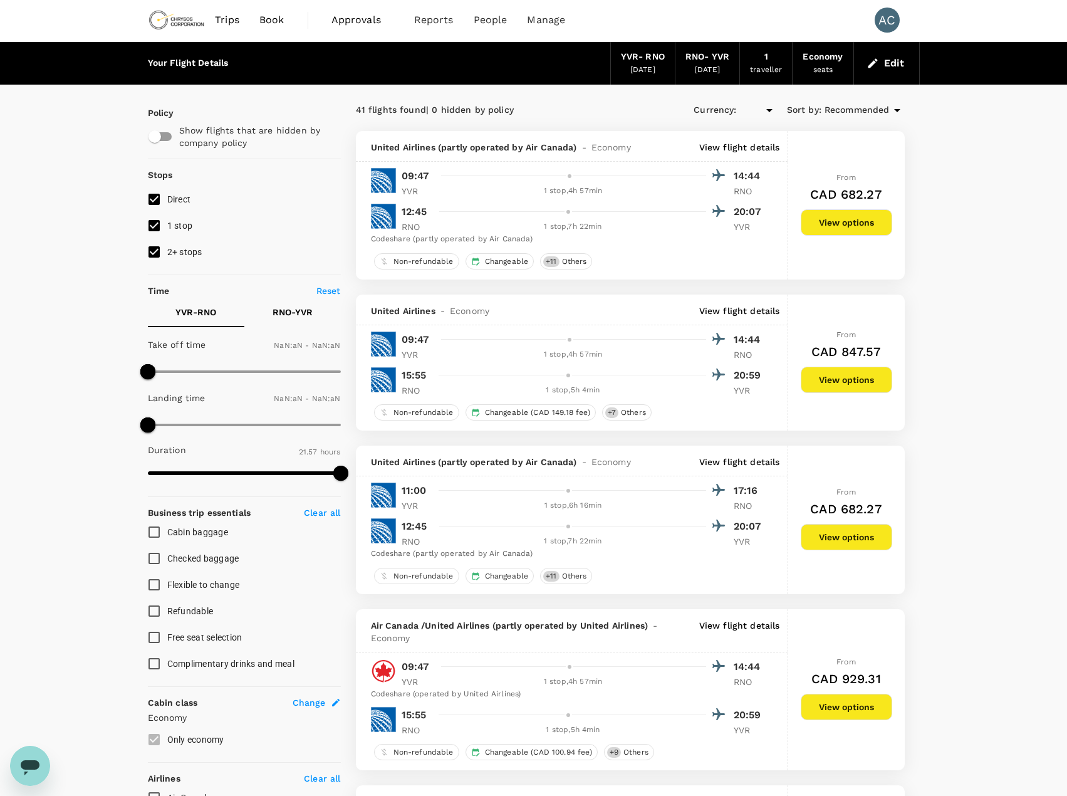
type input "CAD"
type input "450"
type input "690"
type input "390"
type input "1200"
